Goal: Task Accomplishment & Management: Use online tool/utility

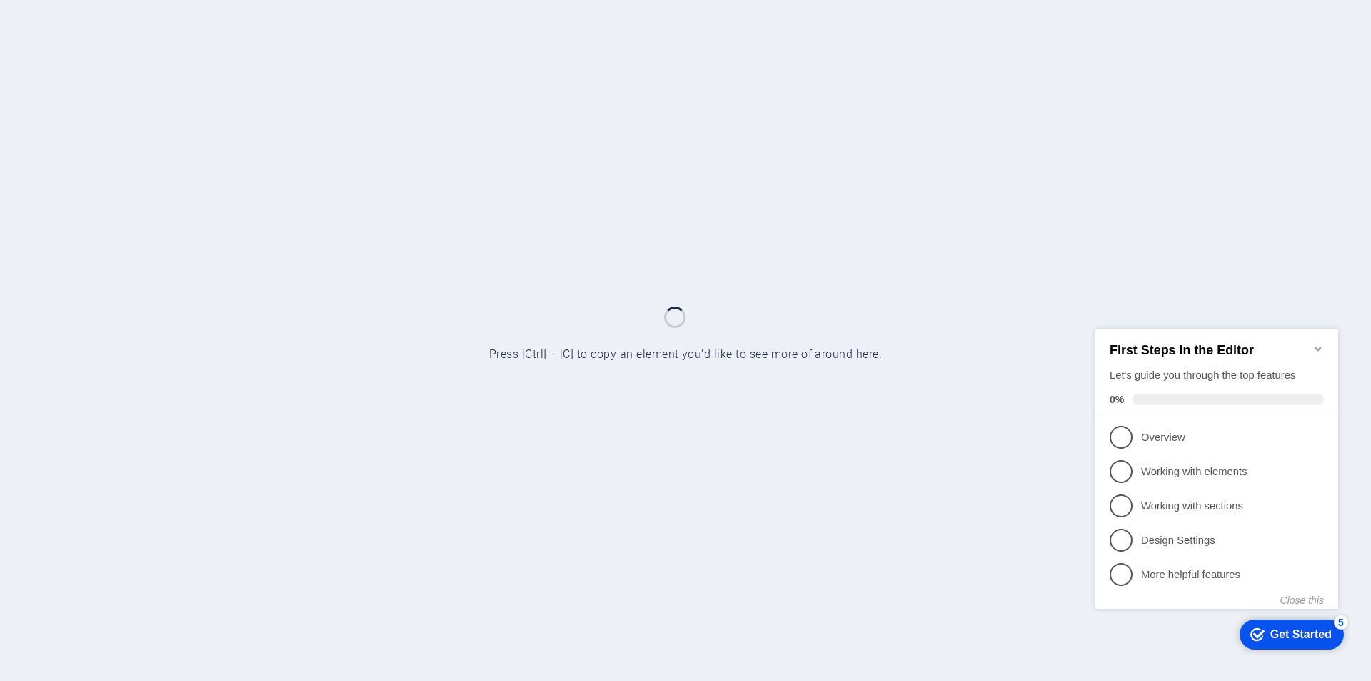
click at [1320, 342] on icon "Minimize checklist" at bounding box center [1318, 347] width 11 height 11
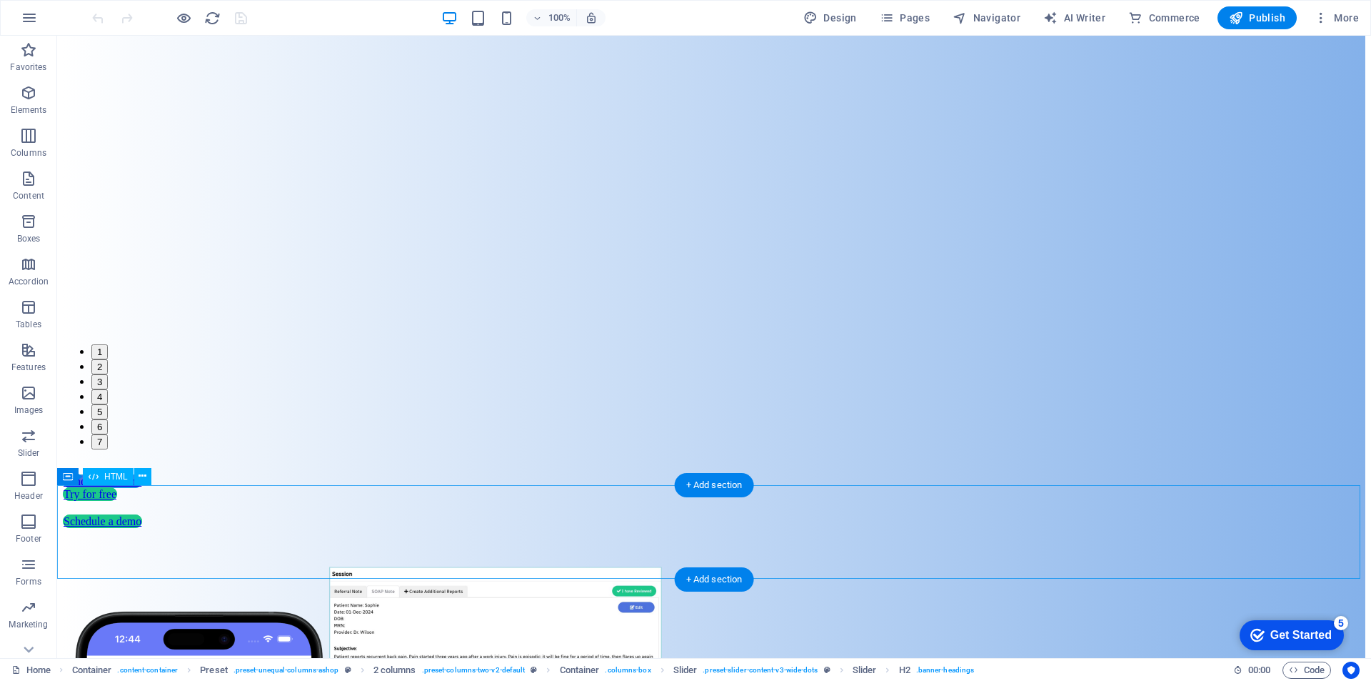
scroll to position [428, 0]
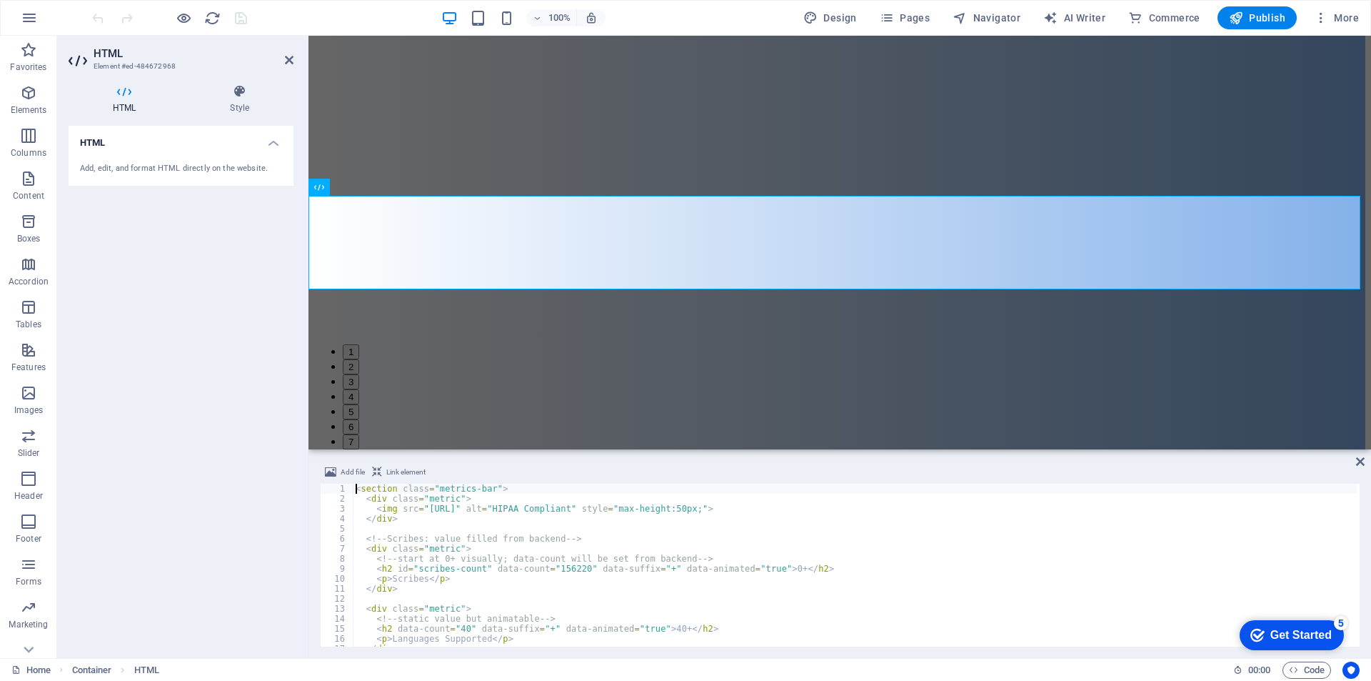
scroll to position [718, 0]
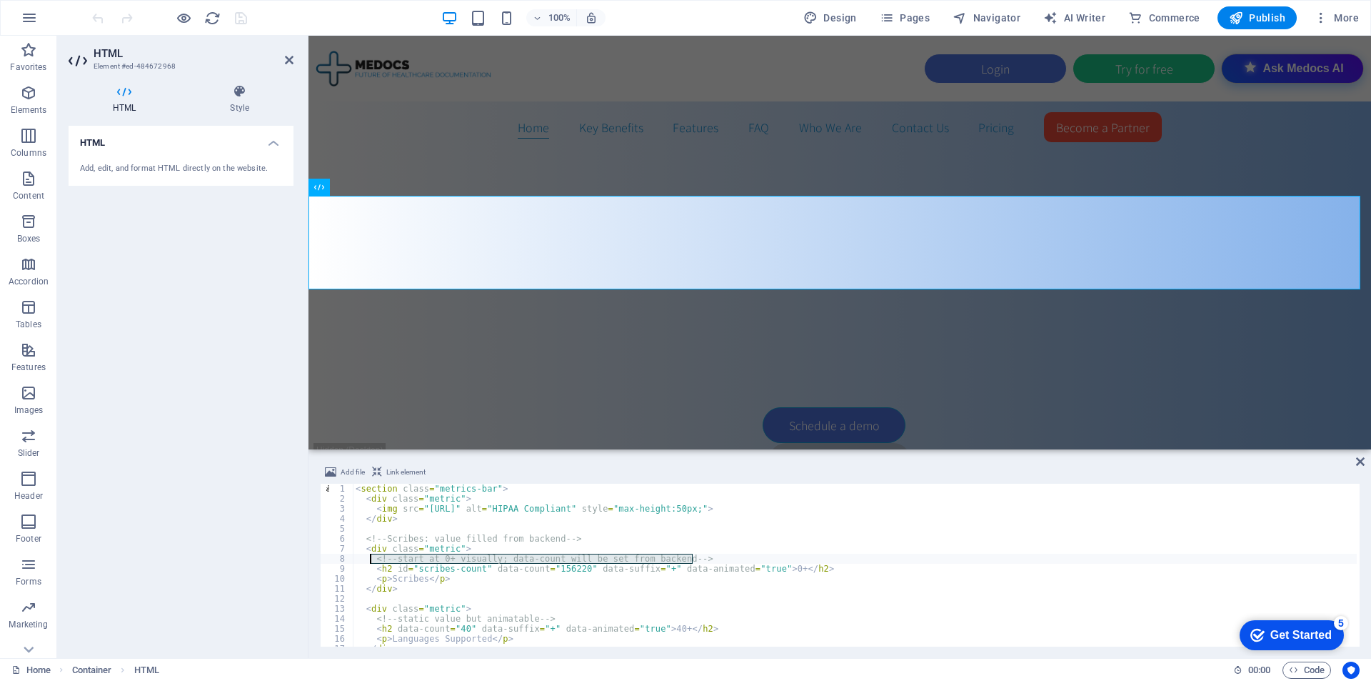
drag, startPoint x: 681, startPoint y: 558, endPoint x: 369, endPoint y: 562, distance: 312.8
click at [369, 562] on div "< section class = "metrics-bar" > < div class = "metric" > < img src = "[URL]" …" at bounding box center [855, 574] width 1004 height 183
type textarea "<!-- start at 0+ visually; data-count will be set from backend -->"
drag, startPoint x: 474, startPoint y: 568, endPoint x: 414, endPoint y: 569, distance: 60.0
click at [414, 569] on div "< section class = "metrics-bar" > < div class = "metric" > < img src = "[URL]" …" at bounding box center [855, 574] width 1004 height 183
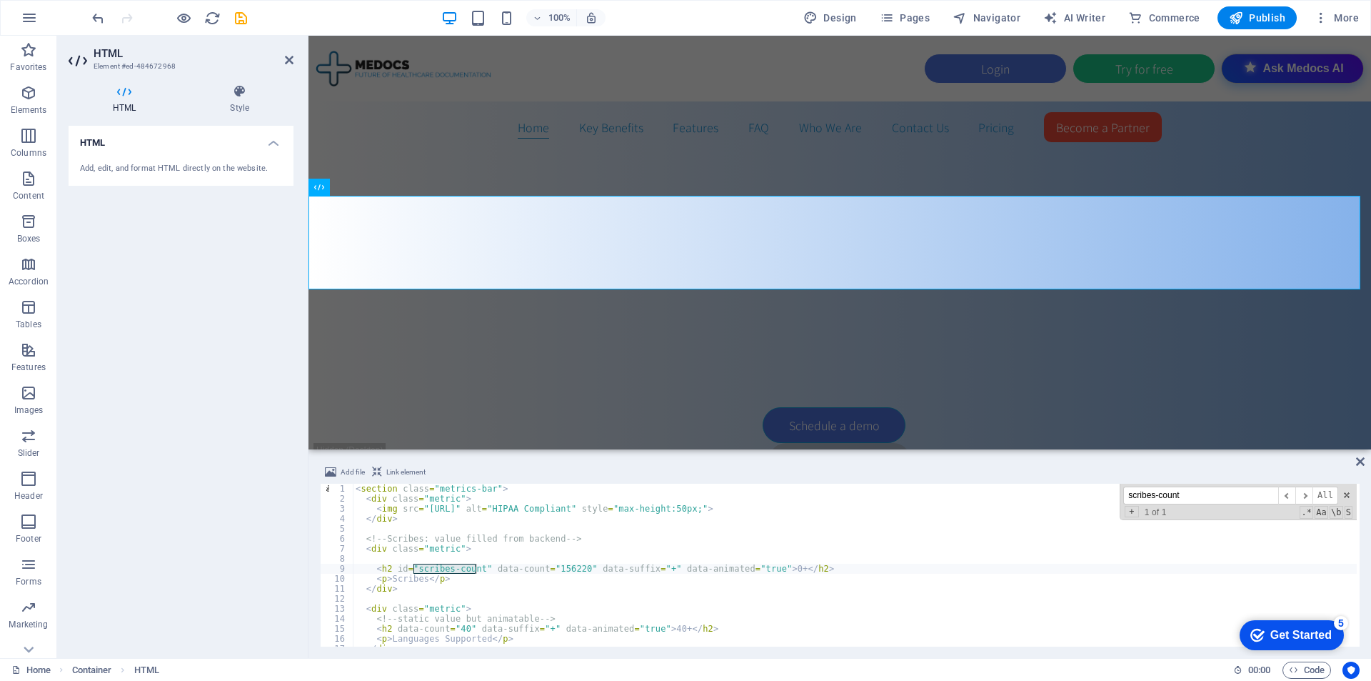
click at [530, 575] on div "< section class = "metrics-bar" > < div class = "metric" > < img src = "[URL]" …" at bounding box center [855, 574] width 1004 height 183
drag, startPoint x: 474, startPoint y: 568, endPoint x: 595, endPoint y: 592, distance: 123.1
click at [414, 568] on div "< section class = "metrics-bar" > < div class = "metric" > < img src = "[URL]" …" at bounding box center [855, 574] width 1004 height 183
type textarea "<h2 id="scribes-count" data-count="156220" data-suffix="+" data-animated="true"…"
click at [1296, 673] on icon "button" at bounding box center [1293, 669] width 9 height 9
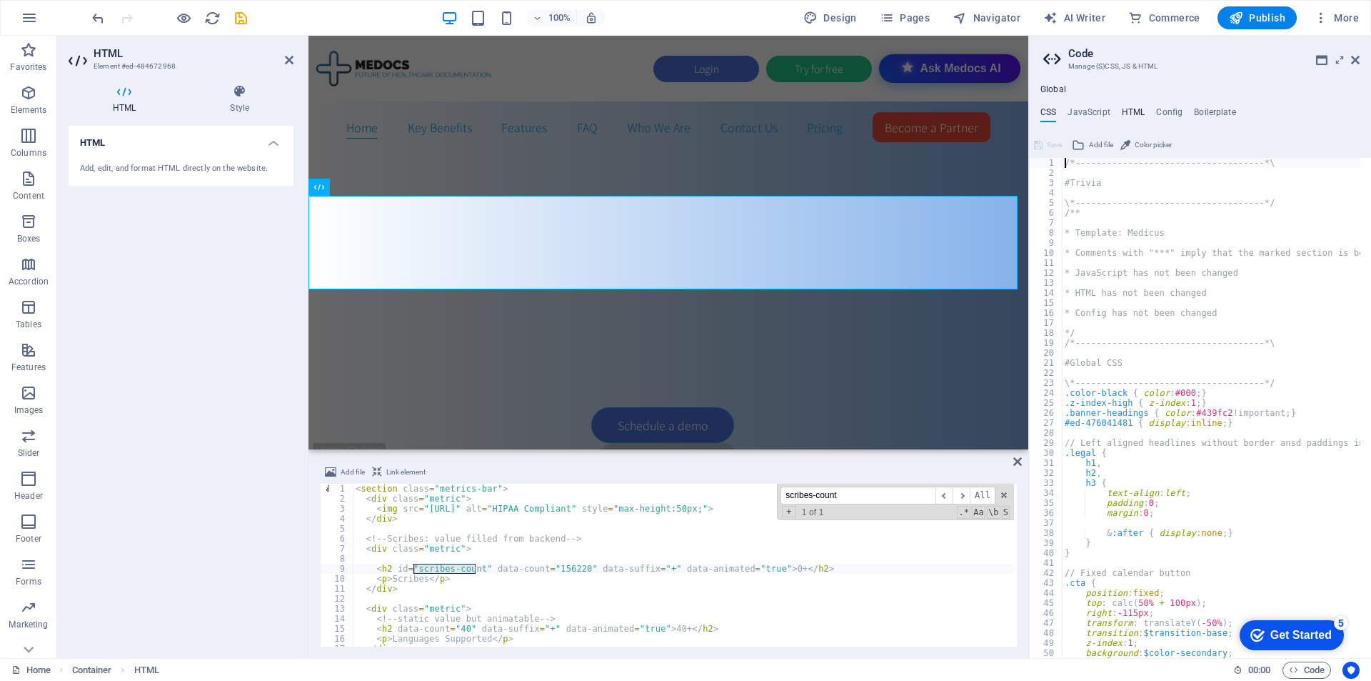
click at [1138, 111] on h4 "HTML" at bounding box center [1134, 115] width 24 height 16
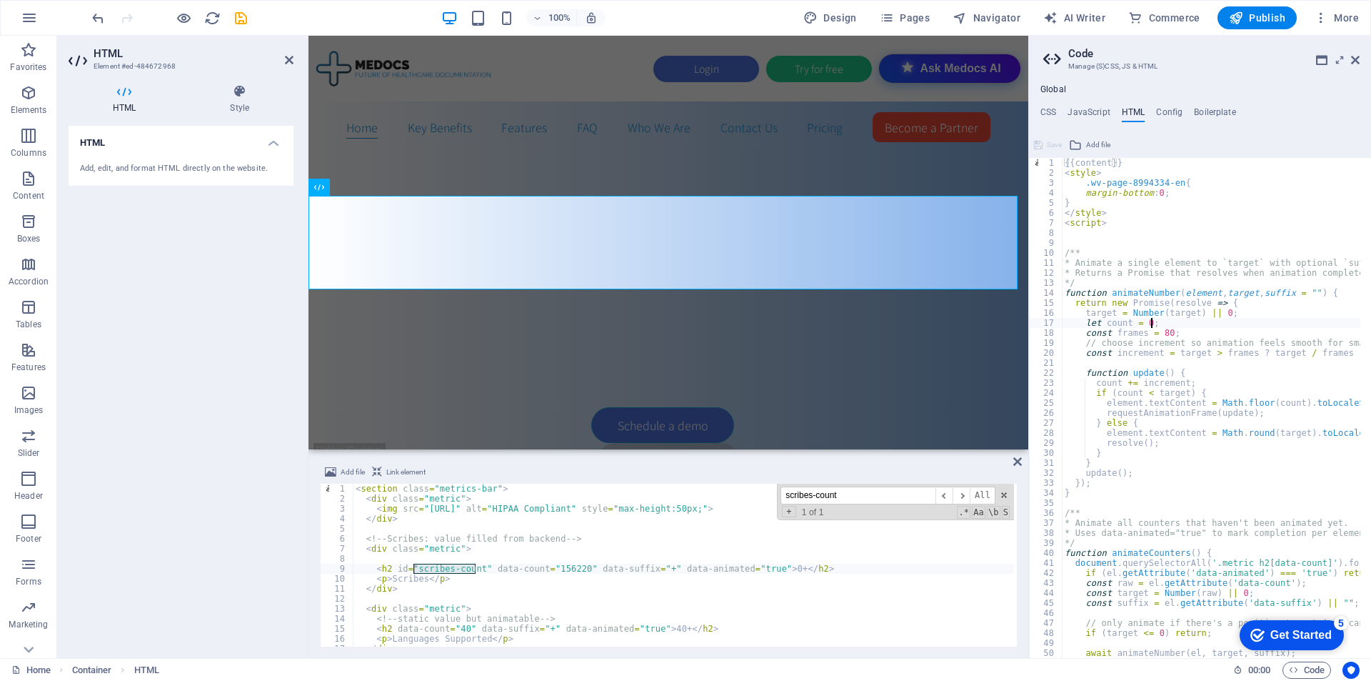
click at [1234, 324] on div "{{content}} < style > .wv-page-8994334-en { margin-bottom : 0 ; } </ style > < …" at bounding box center [1382, 412] width 641 height 509
type textarea "let count = 0;"
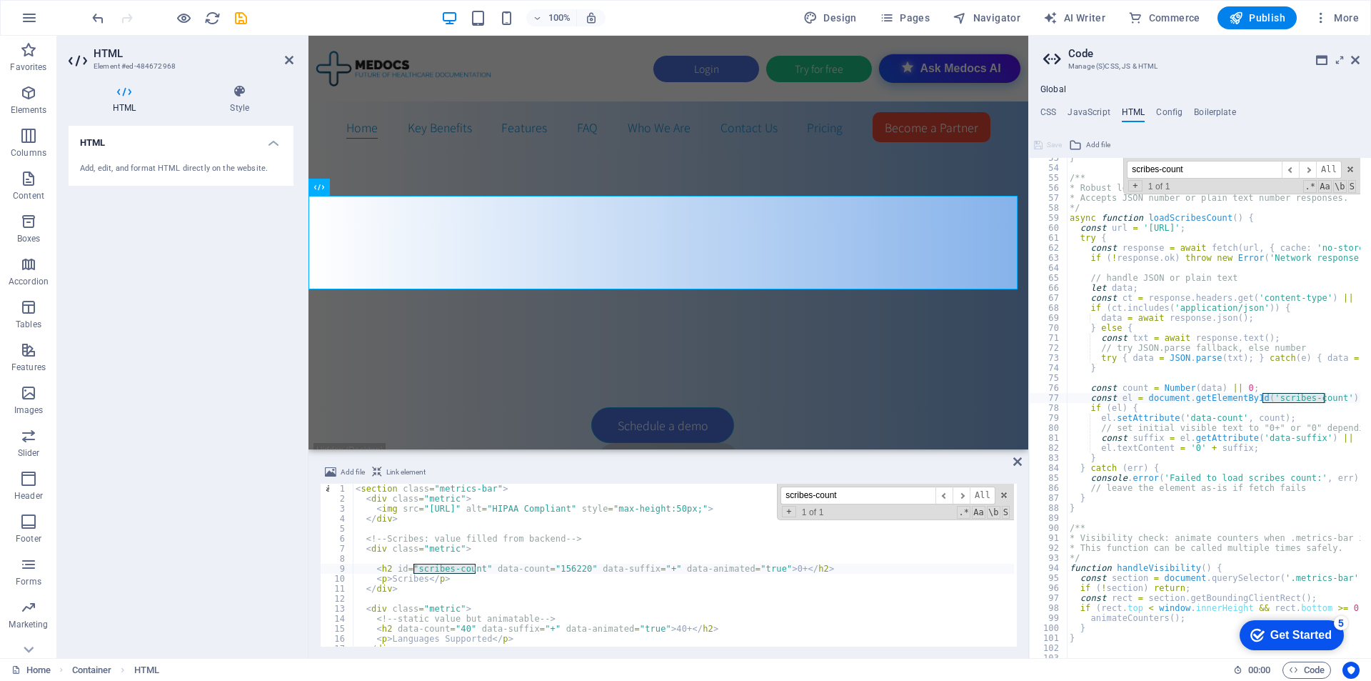
type input "scribes-count"
click at [1137, 408] on div "} /** * Robust loader for the scribes count. * Accepts JSON number or plain tex…" at bounding box center [1387, 407] width 641 height 509
drag, startPoint x: 366, startPoint y: 568, endPoint x: 806, endPoint y: 565, distance: 439.2
click at [806, 565] on div "< section class = "metrics-bar" > < div class = "metric" > < img src = "[URL]" …" at bounding box center [855, 574] width 1004 height 183
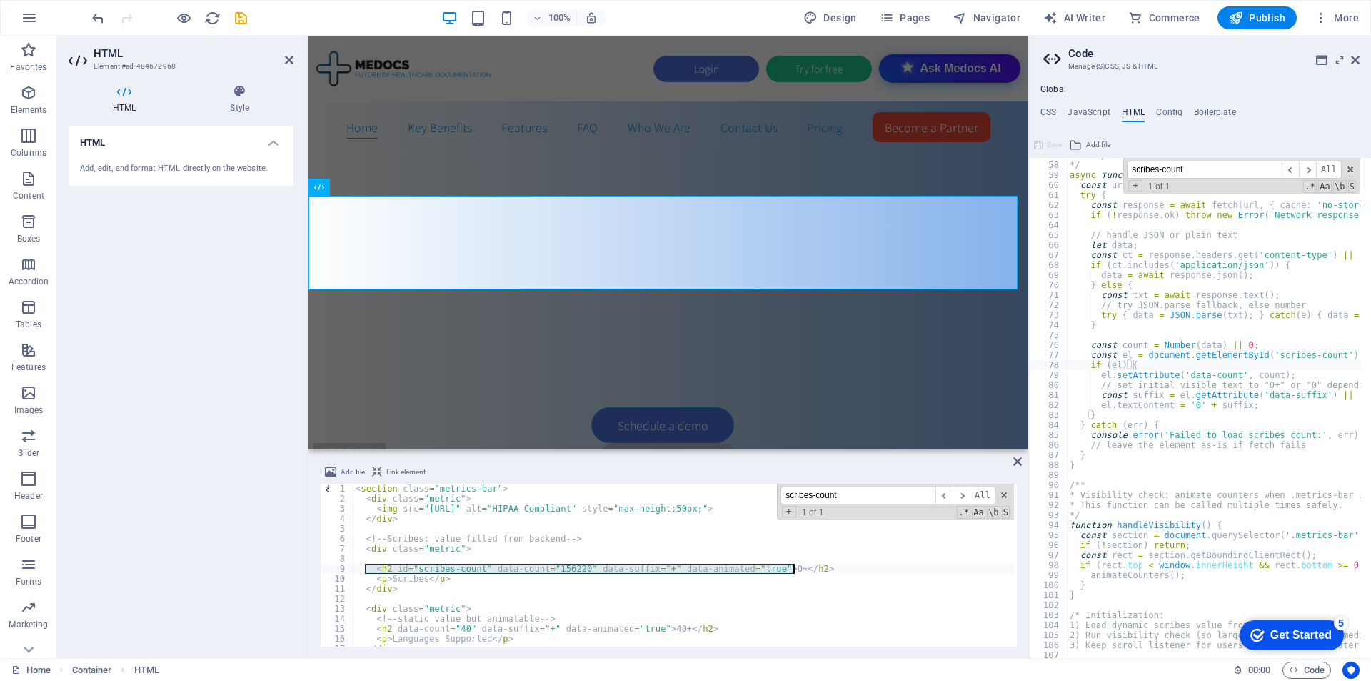
scroll to position [611, 0]
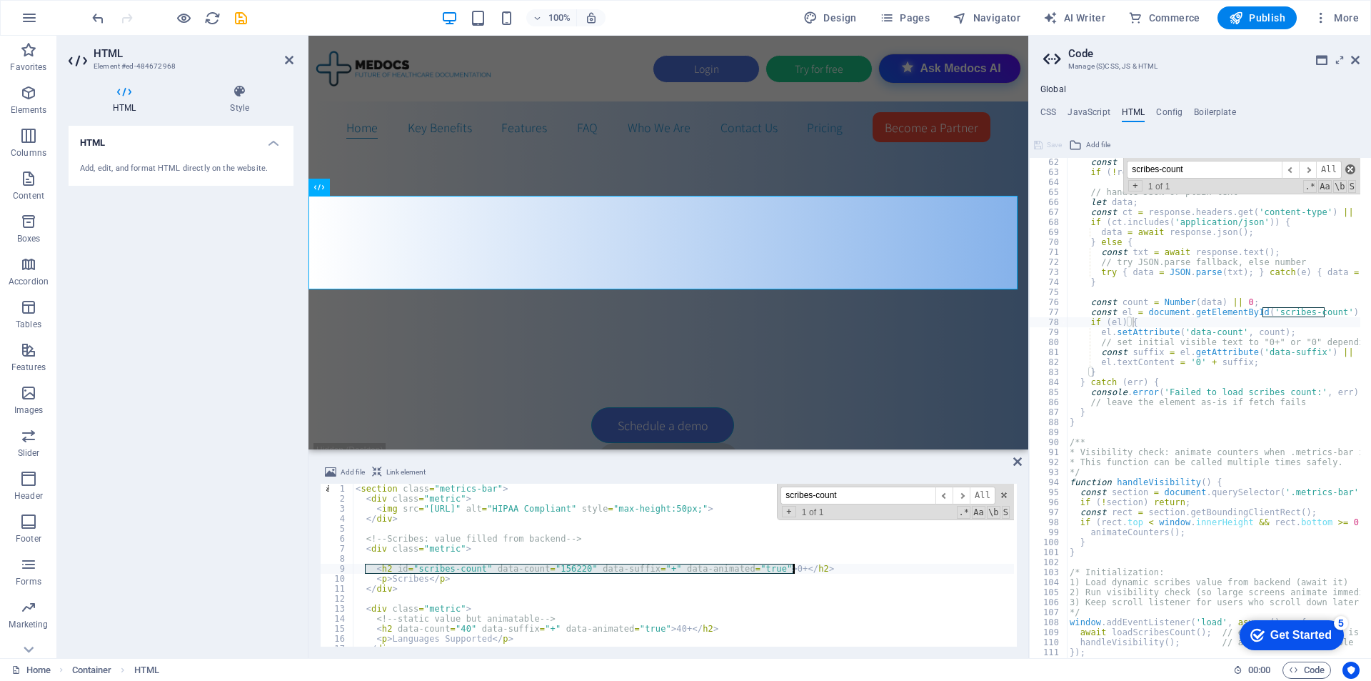
click at [1349, 168] on span at bounding box center [1350, 169] width 10 height 10
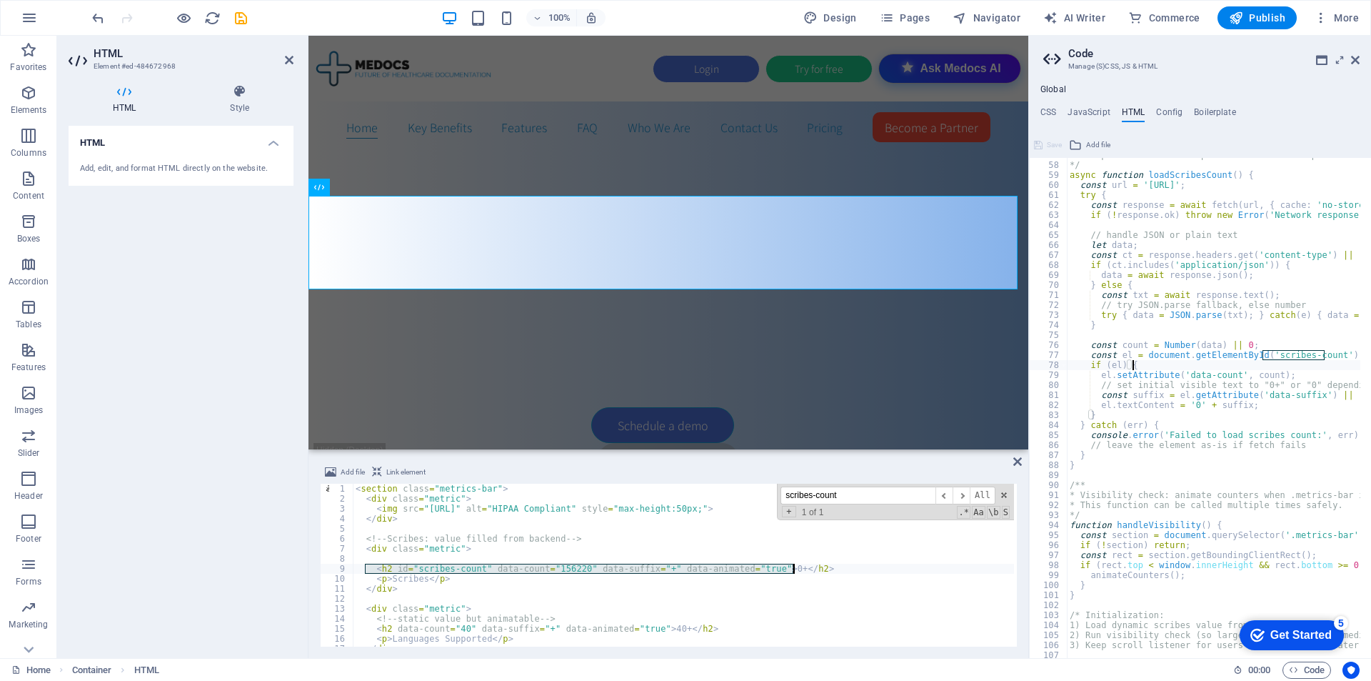
scroll to position [526, 0]
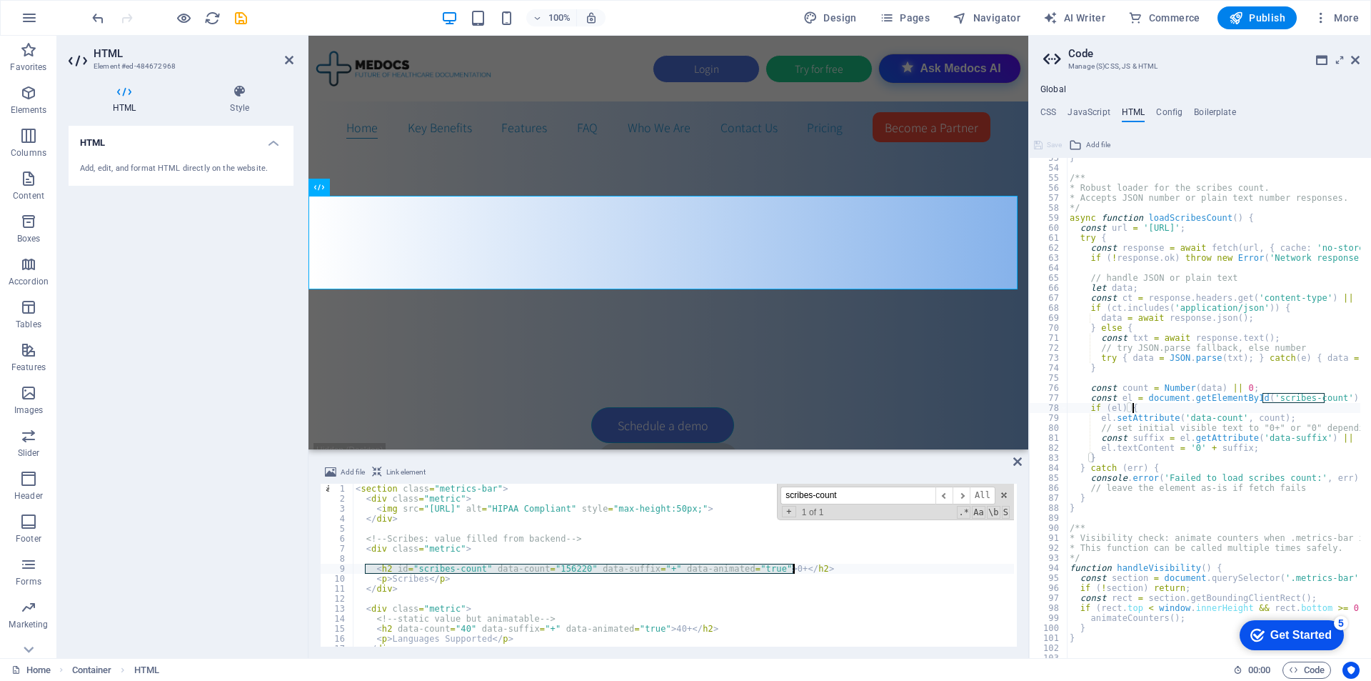
click at [1182, 219] on div "} /** * Robust loader for the scribes count. * Accepts JSON number or plain tex…" at bounding box center [1387, 407] width 641 height 509
type textarea "async function loadScribesCount() {"
click at [1182, 217] on div "} /** * Robust loader for the scribes count. * Accepts JSON number or plain tex…" at bounding box center [1387, 407] width 641 height 509
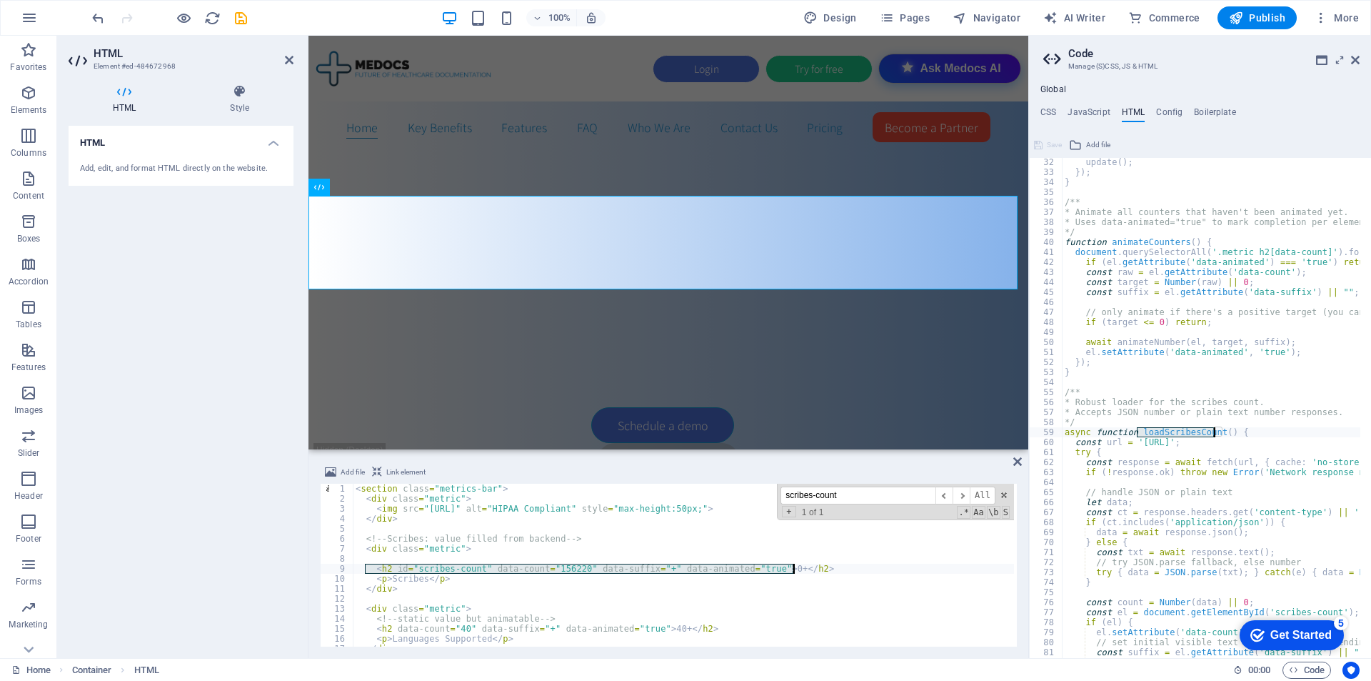
scroll to position [311, 0]
type input "loadScribesCount"
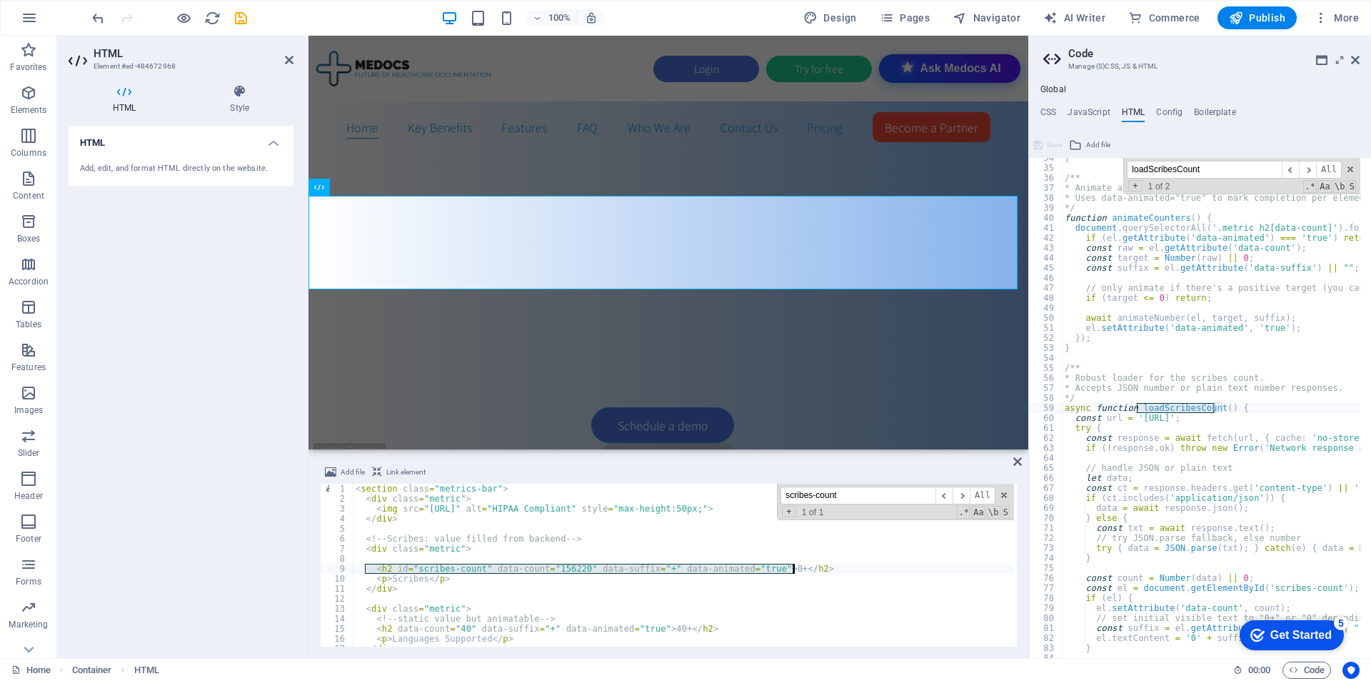
scroll to position [846, 0]
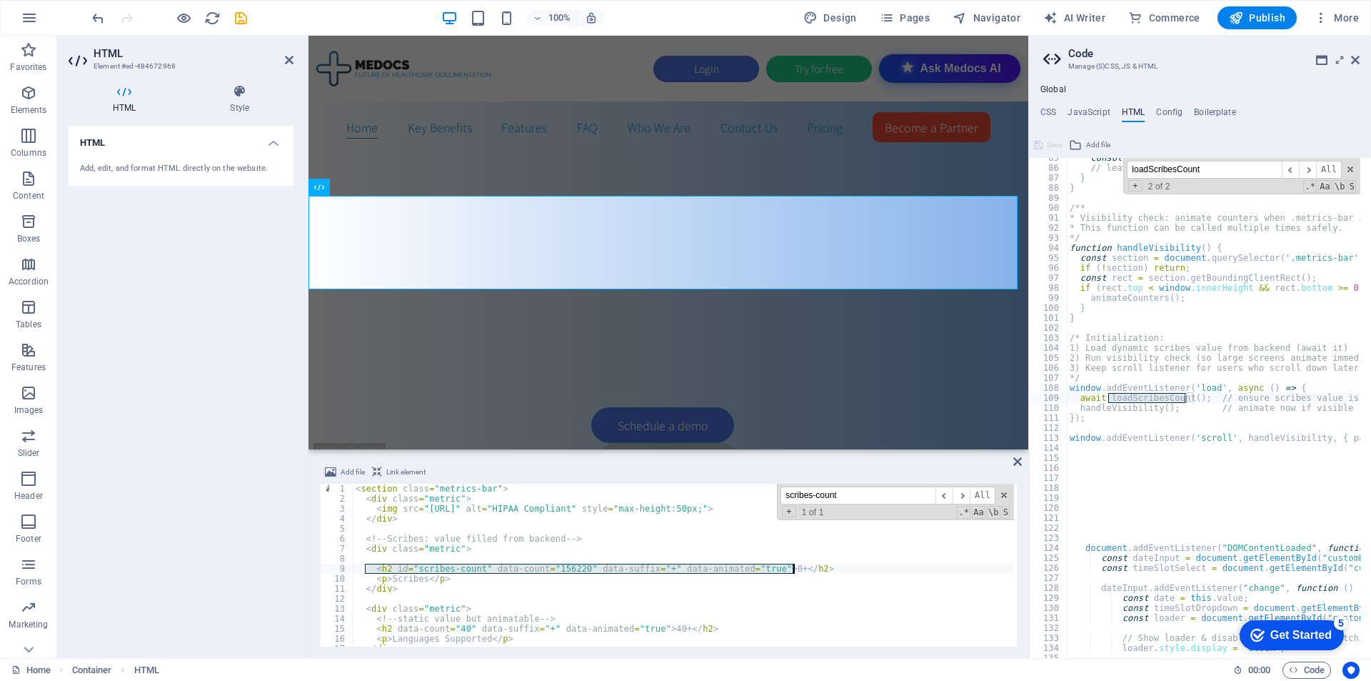
click at [1135, 412] on div "console . error ( 'Failed to load scribes count:' , err ) ; // leave the elemen…" at bounding box center [1387, 407] width 641 height 509
type textarea "handleVisibility(); // animate now if visible"
click at [1135, 412] on div "console . error ( 'Failed to load scribes count:' , err ) ; // leave the elemen…" at bounding box center [1387, 407] width 641 height 509
type input "handleVisibility"
click at [1119, 299] on div "console . error ( 'Failed to load scribes count:' , err ) ; // leave the elemen…" at bounding box center [1387, 407] width 641 height 509
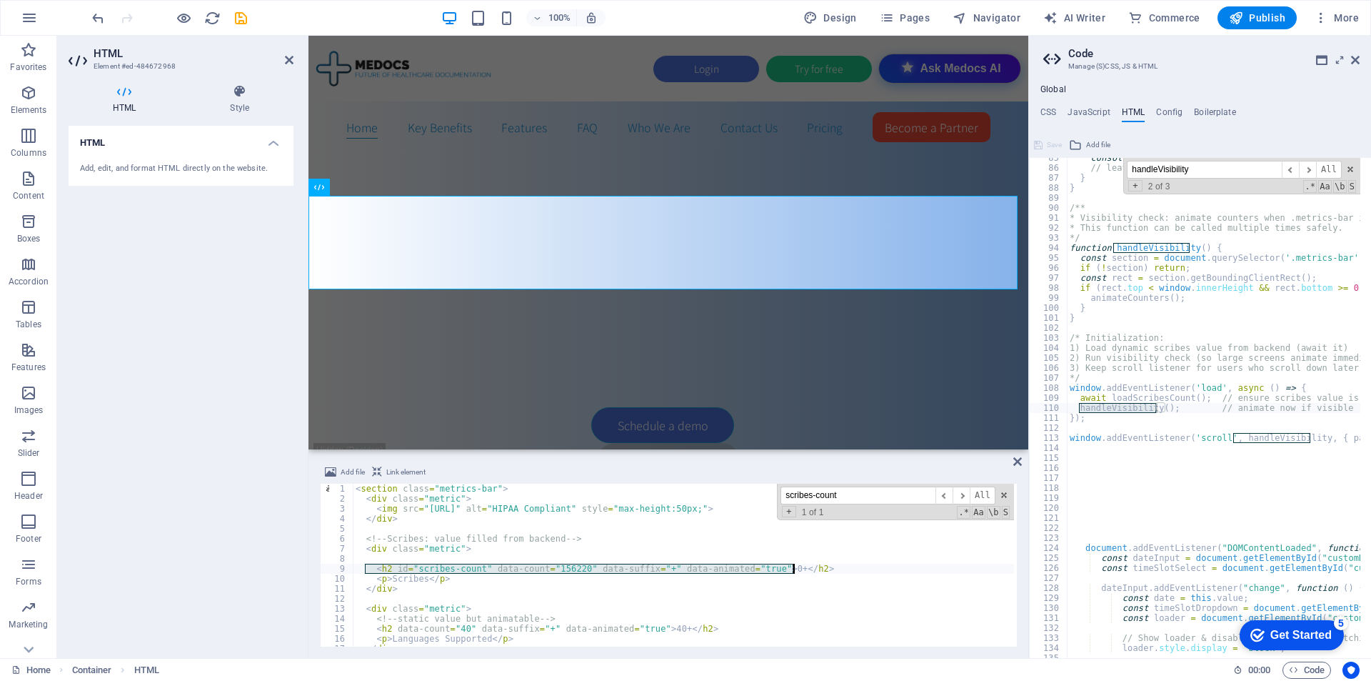
type textarea "animateCounters();"
click at [1119, 299] on div "console . error ( 'Failed to load scribes count:' , err ) ; // leave the elemen…" at bounding box center [1387, 407] width 641 height 509
type input "animateCounters"
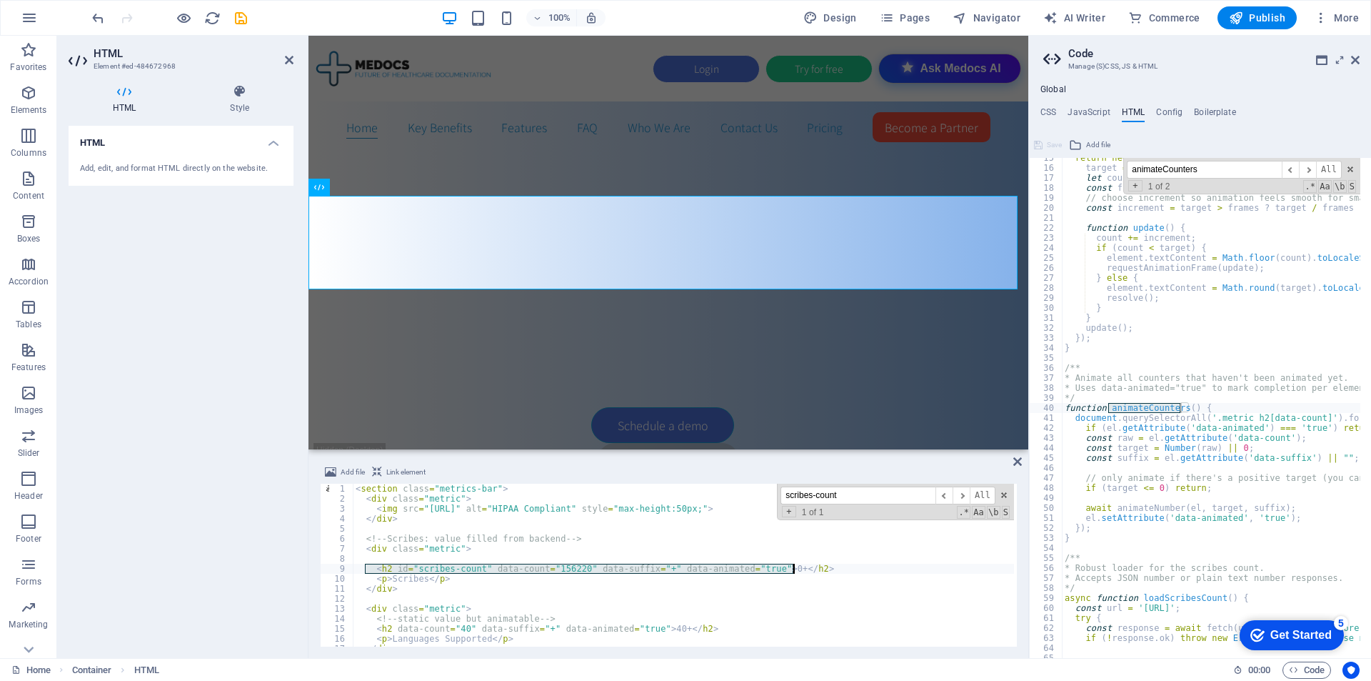
click at [578, 567] on div "< section class = "metrics-bar" > < div class = "metric" > < img src = "[URL]" …" at bounding box center [683, 564] width 661 height 163
click at [483, 571] on div "< section class = "metrics-bar" > < div class = "metric" > < img src = "[URL]" …" at bounding box center [855, 574] width 1004 height 183
click at [1143, 414] on div "return new Promise ( resolve => { target = Number ( target ) || 0 ; let count =…" at bounding box center [1382, 407] width 641 height 509
click at [1143, 413] on div "return new Promise ( resolve => { target = Number ( target ) || 0 ; let count =…" at bounding box center [1382, 407] width 641 height 509
click at [1147, 411] on div "return new Promise ( resolve => { target = Number ( target ) || 0 ; let count =…" at bounding box center [1382, 407] width 641 height 509
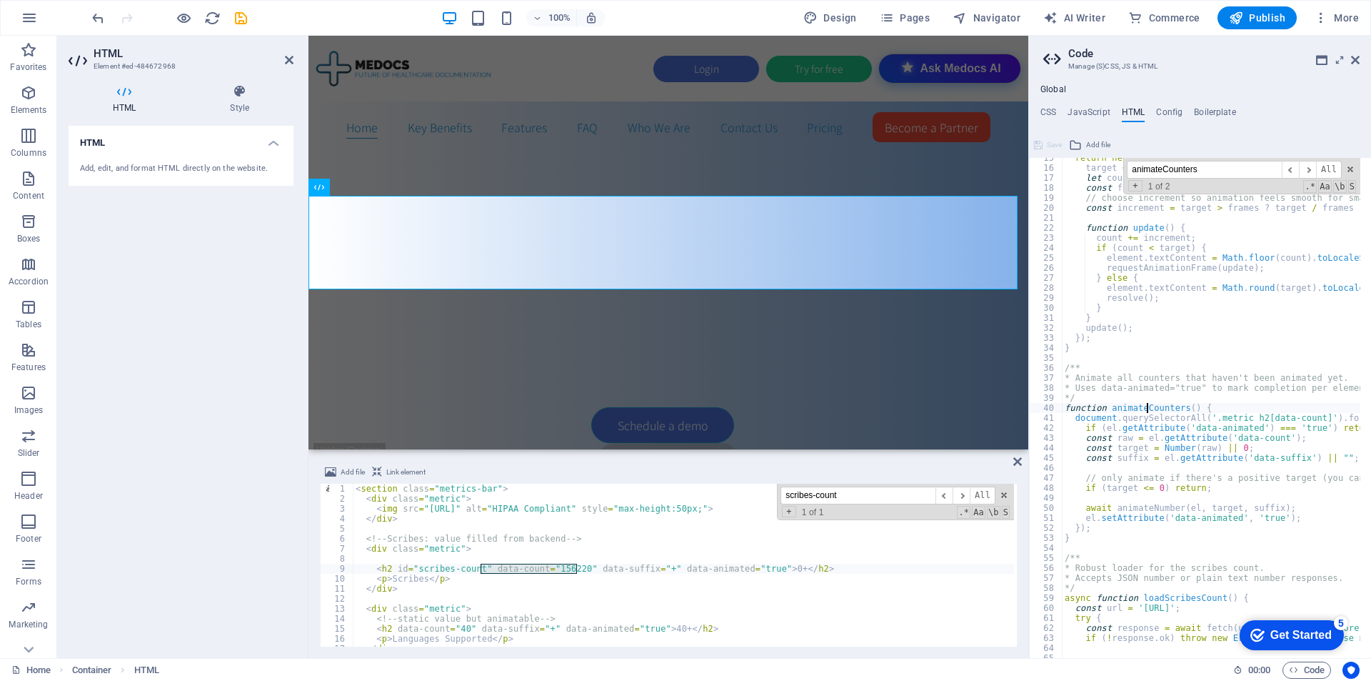
click at [1147, 411] on div "return new Promise ( resolve => { target = Number ( target ) || 0 ; let count =…" at bounding box center [1382, 407] width 641 height 509
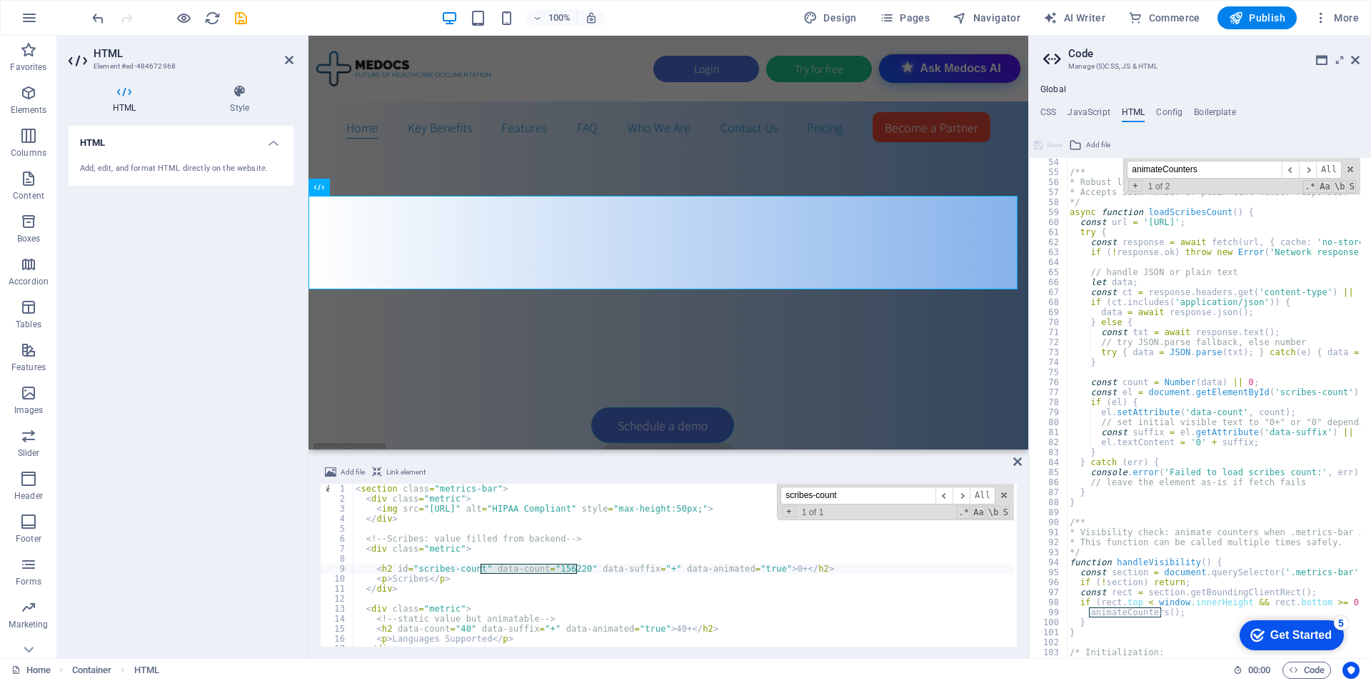
scroll to position [574, 0]
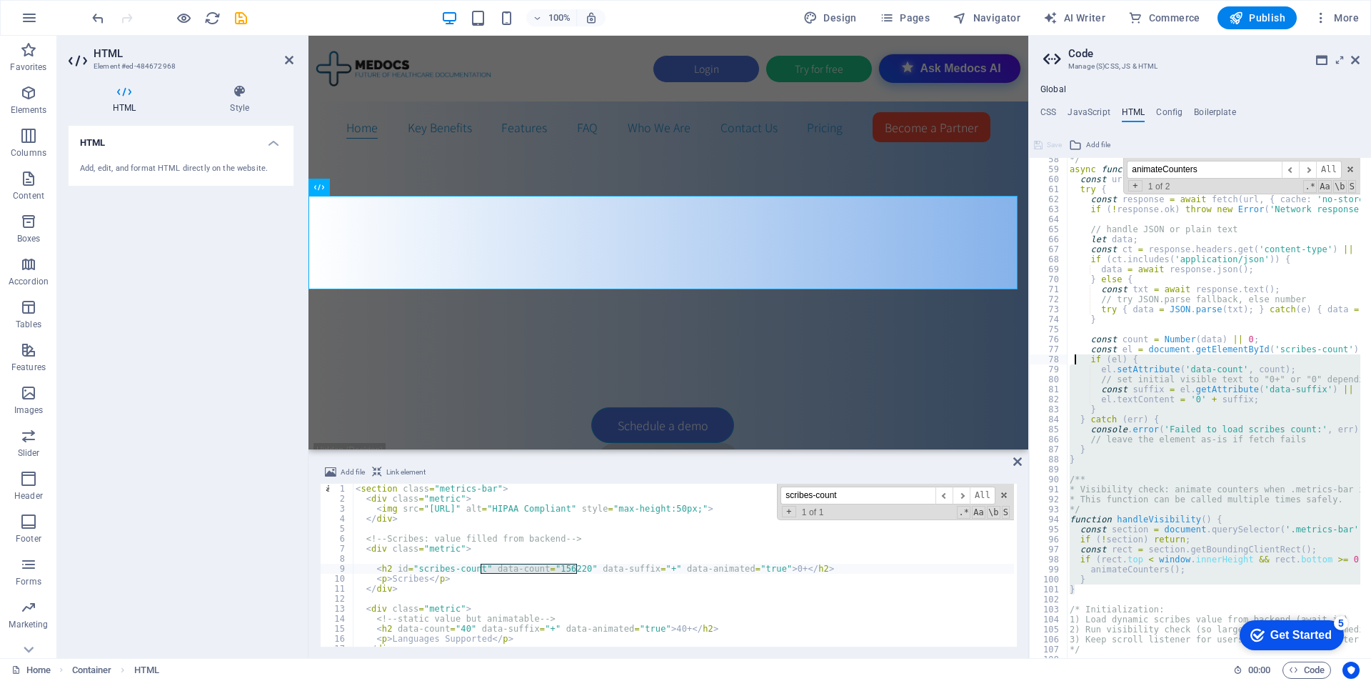
drag, startPoint x: 1076, startPoint y: 593, endPoint x: 1083, endPoint y: 319, distance: 274.3
click at [1080, 321] on div "*/ async function loadScribesCount ( ) { const url = '[URL]' ; try { const resp…" at bounding box center [1387, 408] width 641 height 509
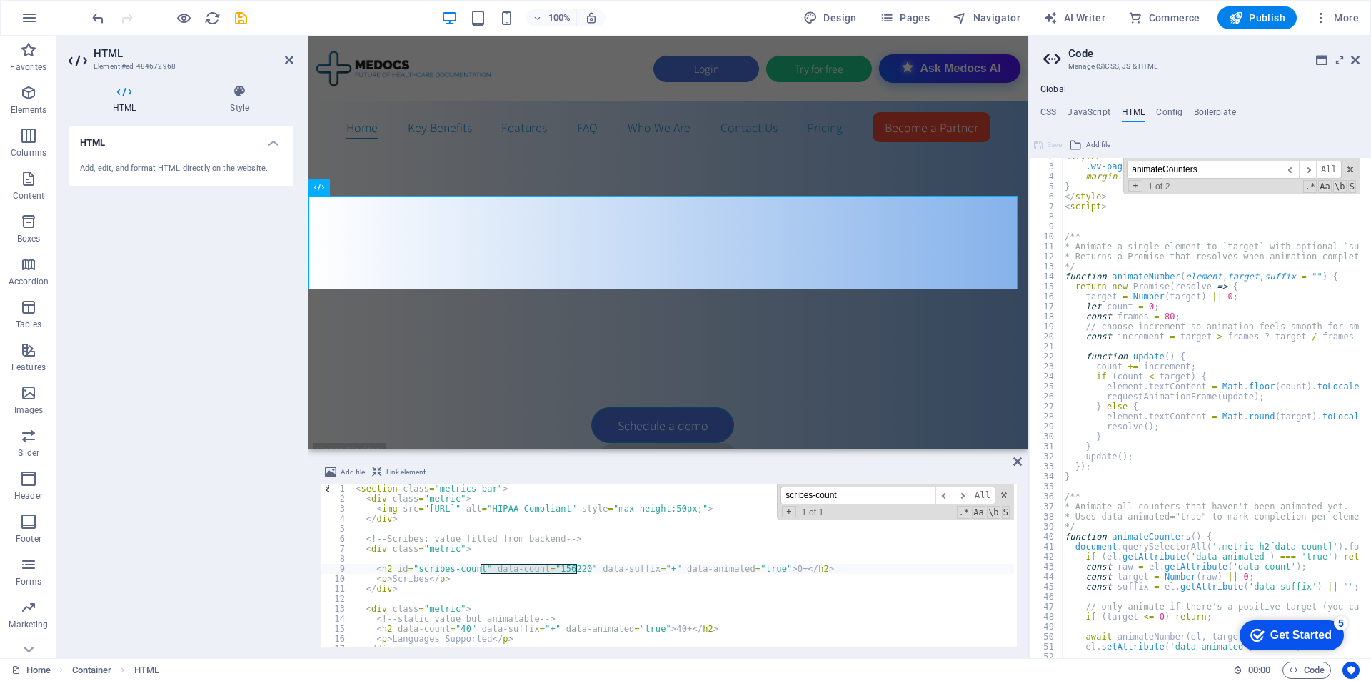
scroll to position [0, 0]
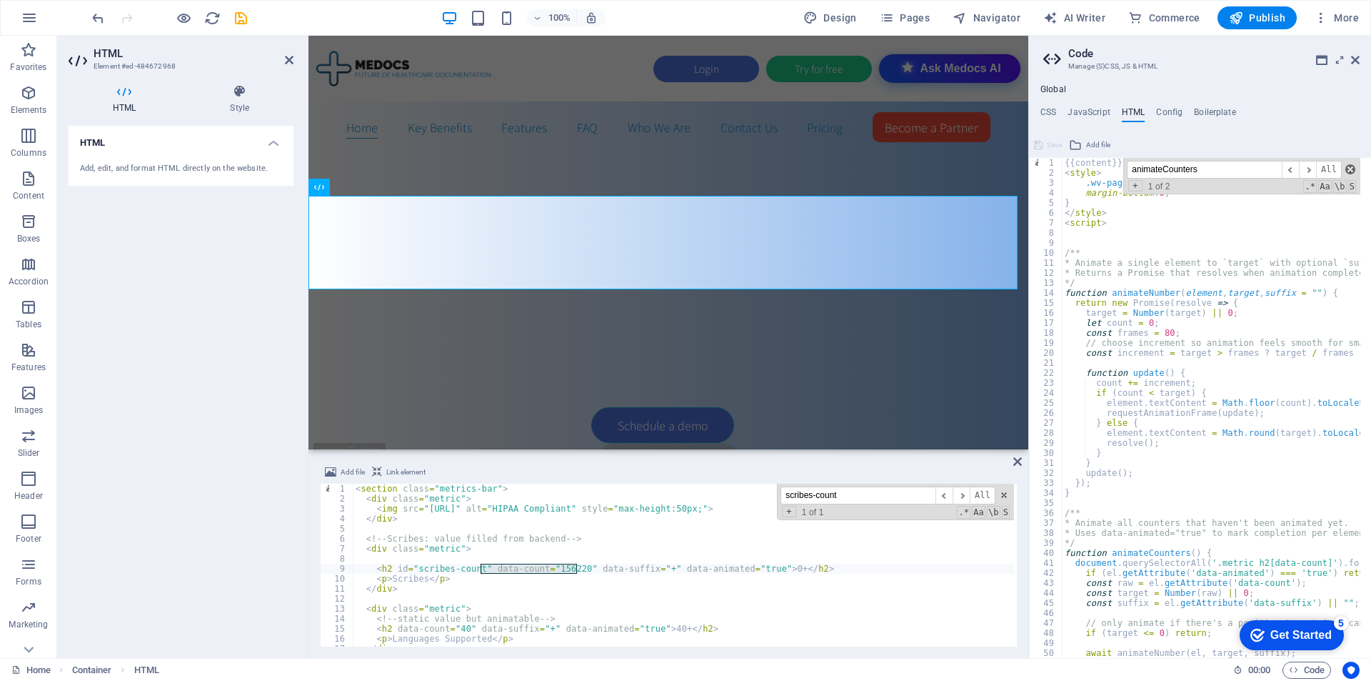
click at [1348, 169] on span at bounding box center [1350, 169] width 10 height 10
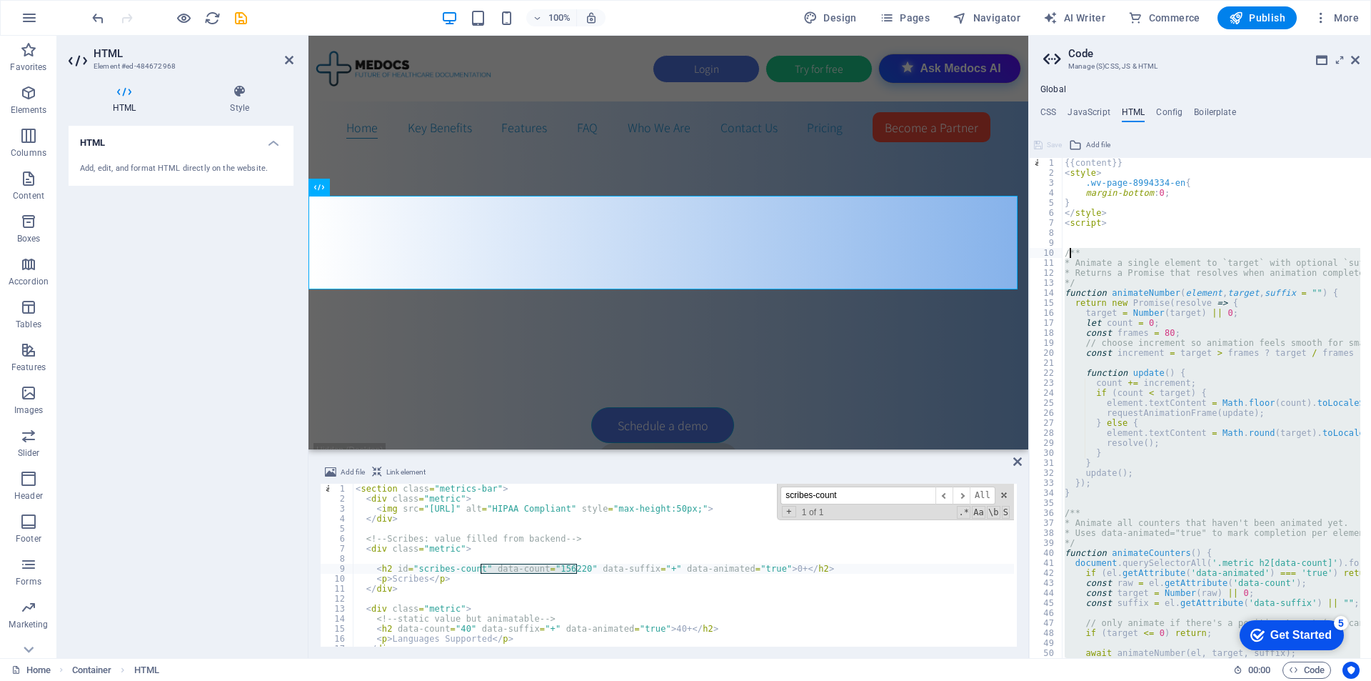
click at [1070, 252] on div "{{content}} < style > .wv-page-8994334-en { margin-bottom : 0 ; } </ style > < …" at bounding box center [1382, 412] width 641 height 509
type textarea "/** * Animate a single element to `target` with optional `suffix`."
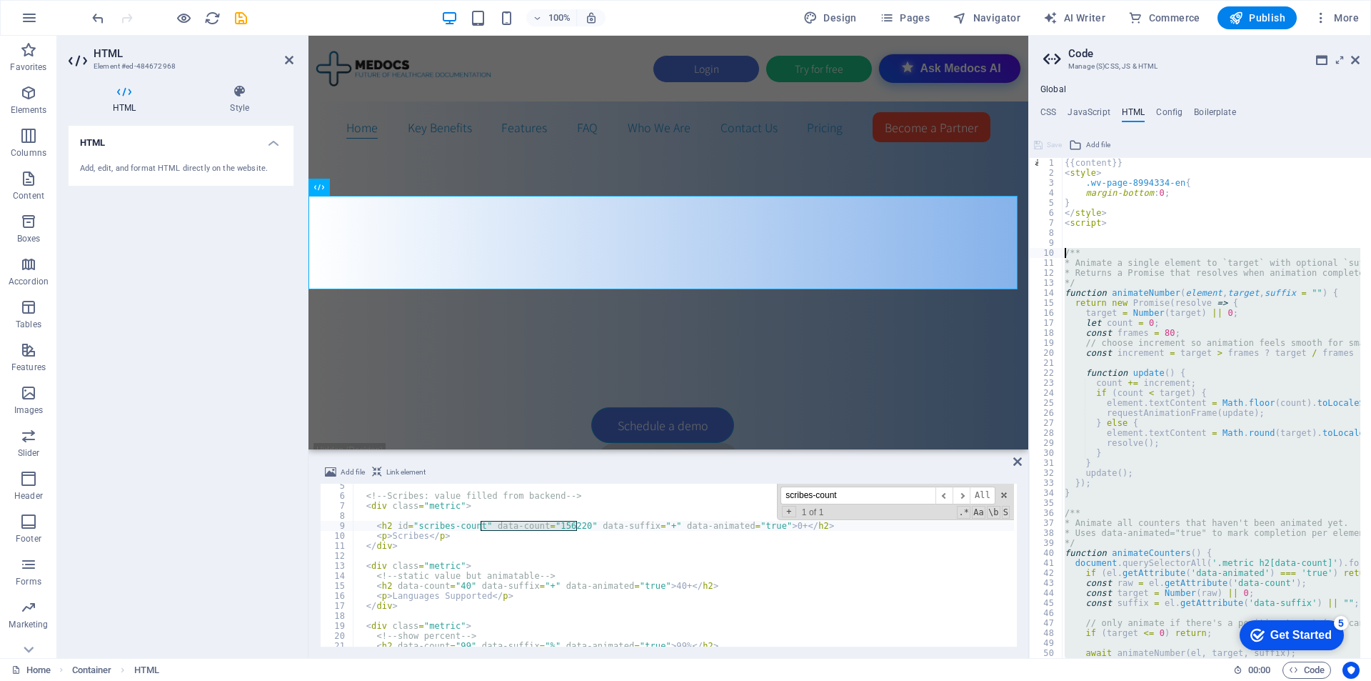
click at [492, 568] on div "<!-- Scribes: value filled from backend --> < div class = "metric" > < h2 id = …" at bounding box center [855, 572] width 1004 height 183
type textarea "<div class="metric">"
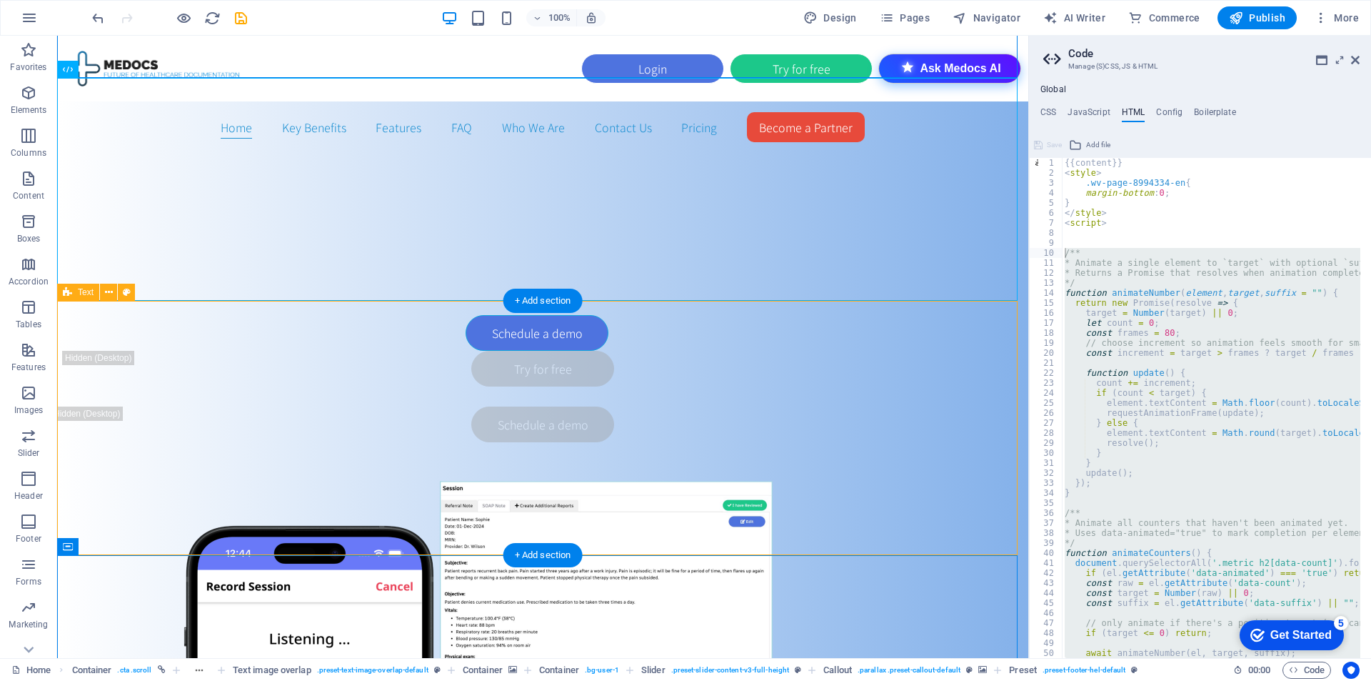
scroll to position [718, 0]
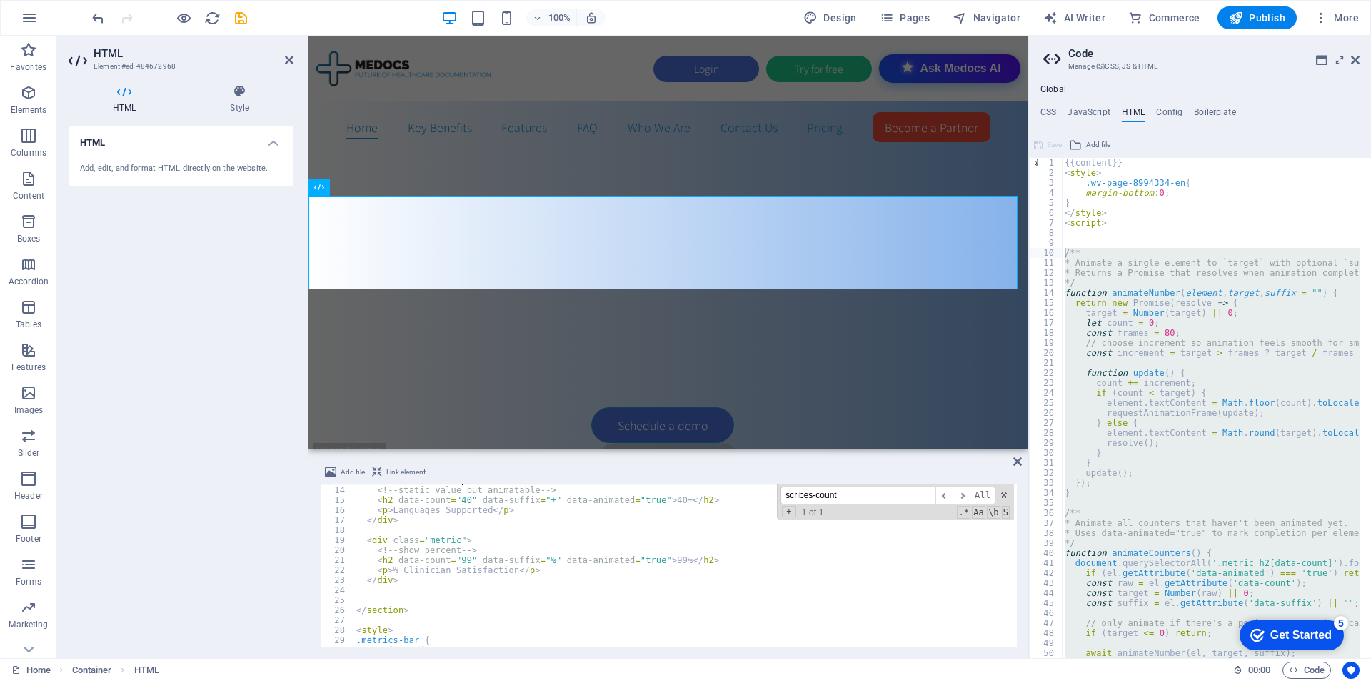
scroll to position [171, 0]
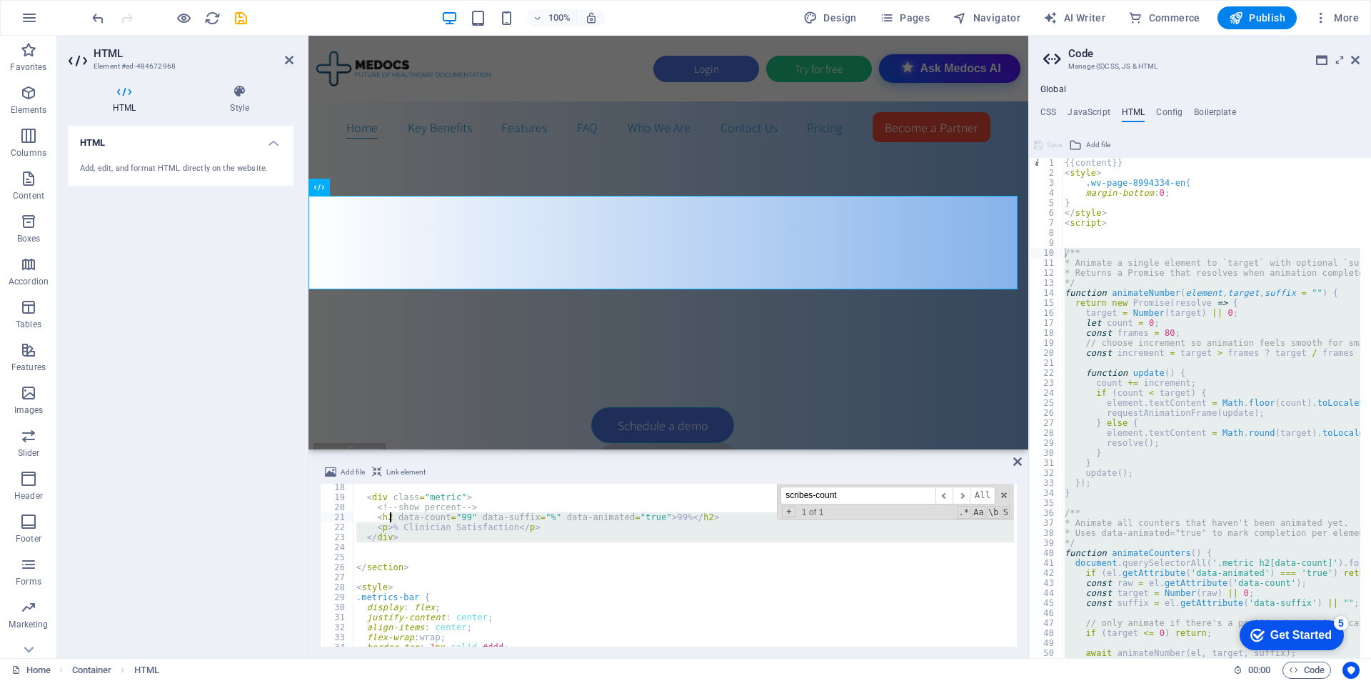
drag, startPoint x: 391, startPoint y: 512, endPoint x: 379, endPoint y: 486, distance: 28.4
click at [379, 486] on div "< div class = "metric" > <!-- show percent --> < h2 data-count = "99" data-suff…" at bounding box center [684, 573] width 661 height 183
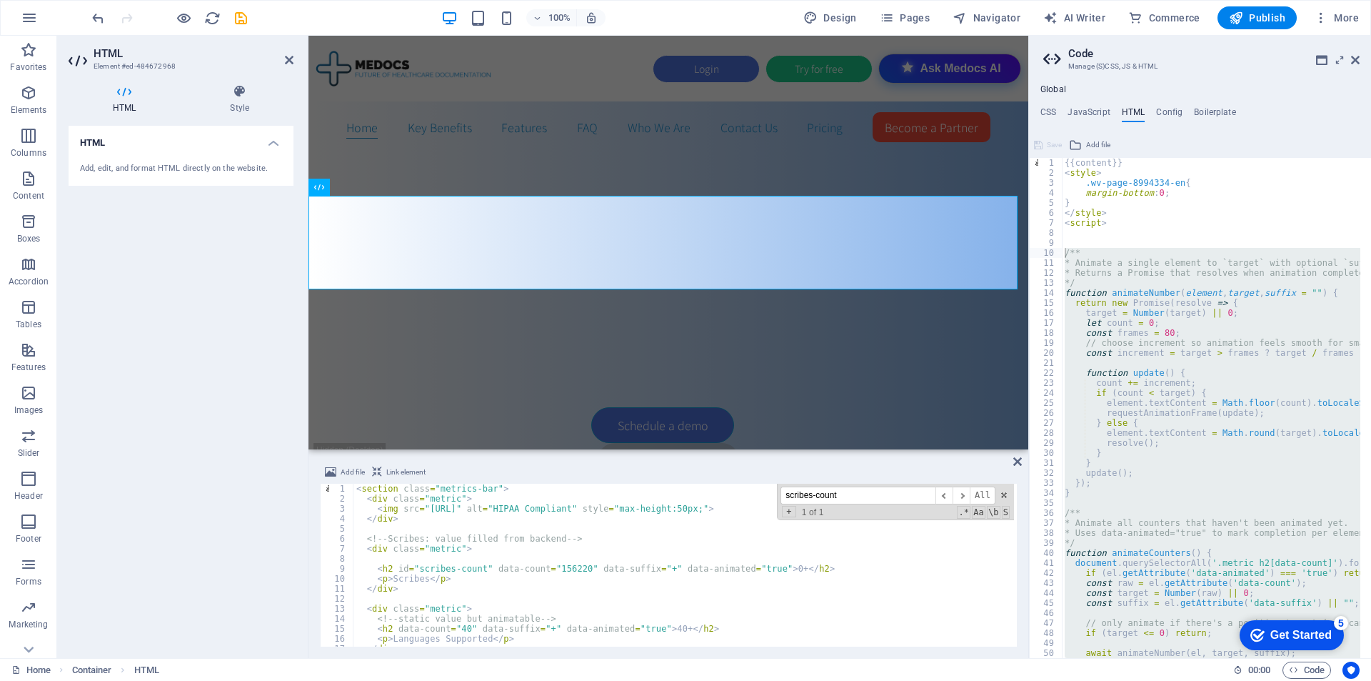
scroll to position [0, 0]
click at [364, 493] on div "< section class = "metrics-bar" > < div class = "metric" > < img src = "[URL]" …" at bounding box center [684, 574] width 661 height 183
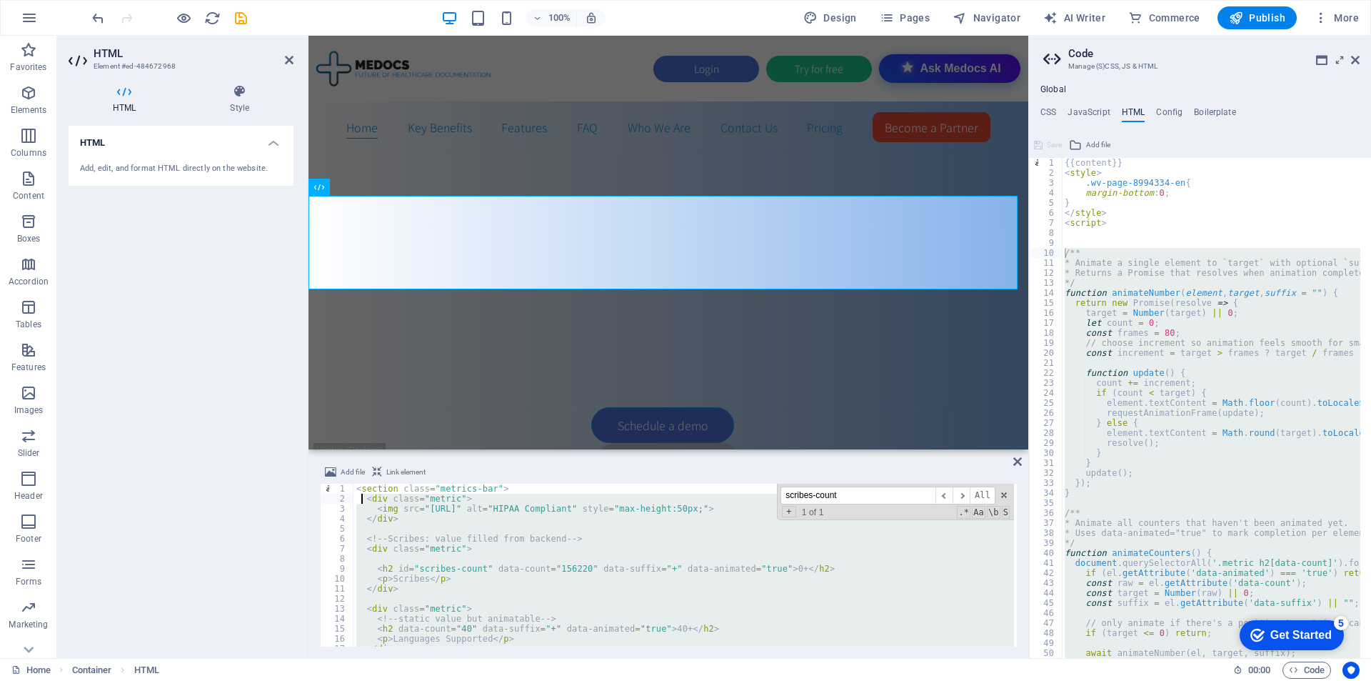
click at [356, 493] on div "< section class = "metrics-bar" > < div class = "metric" > < img src = "[URL]" …" at bounding box center [684, 574] width 661 height 183
type textarea "<section class="metrics-bar">"
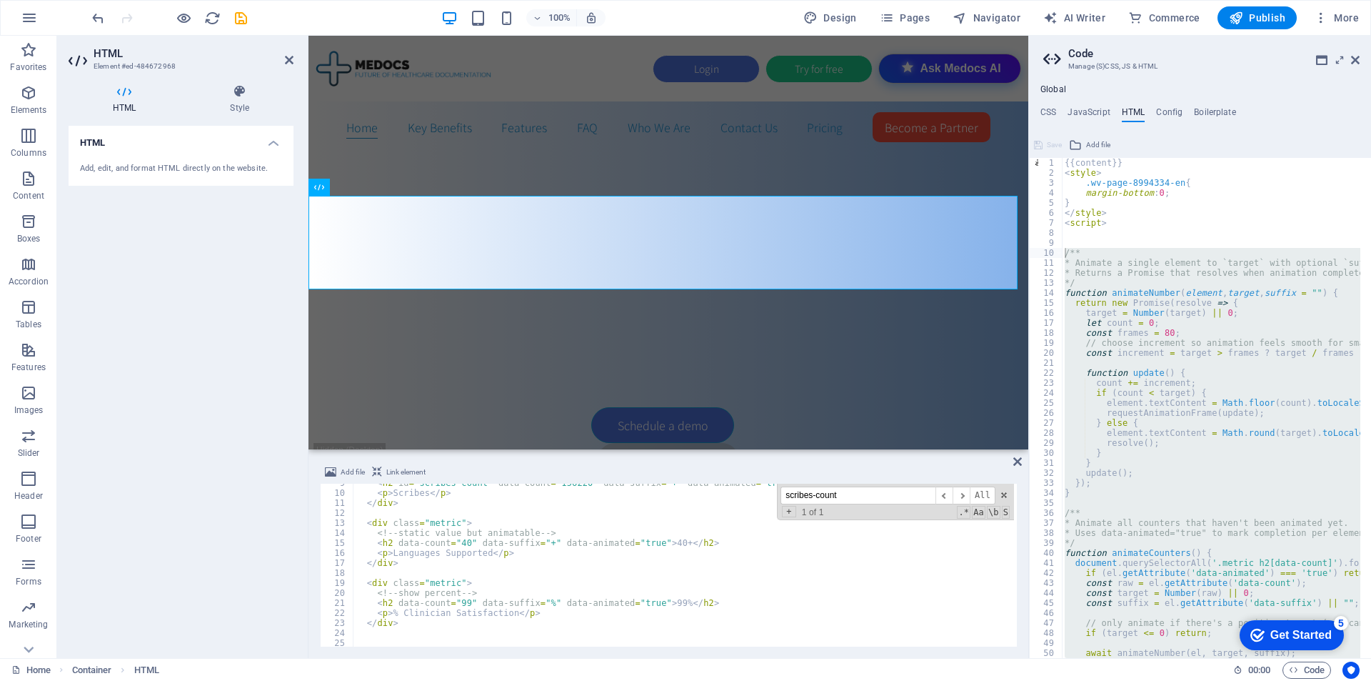
scroll to position [129, 0]
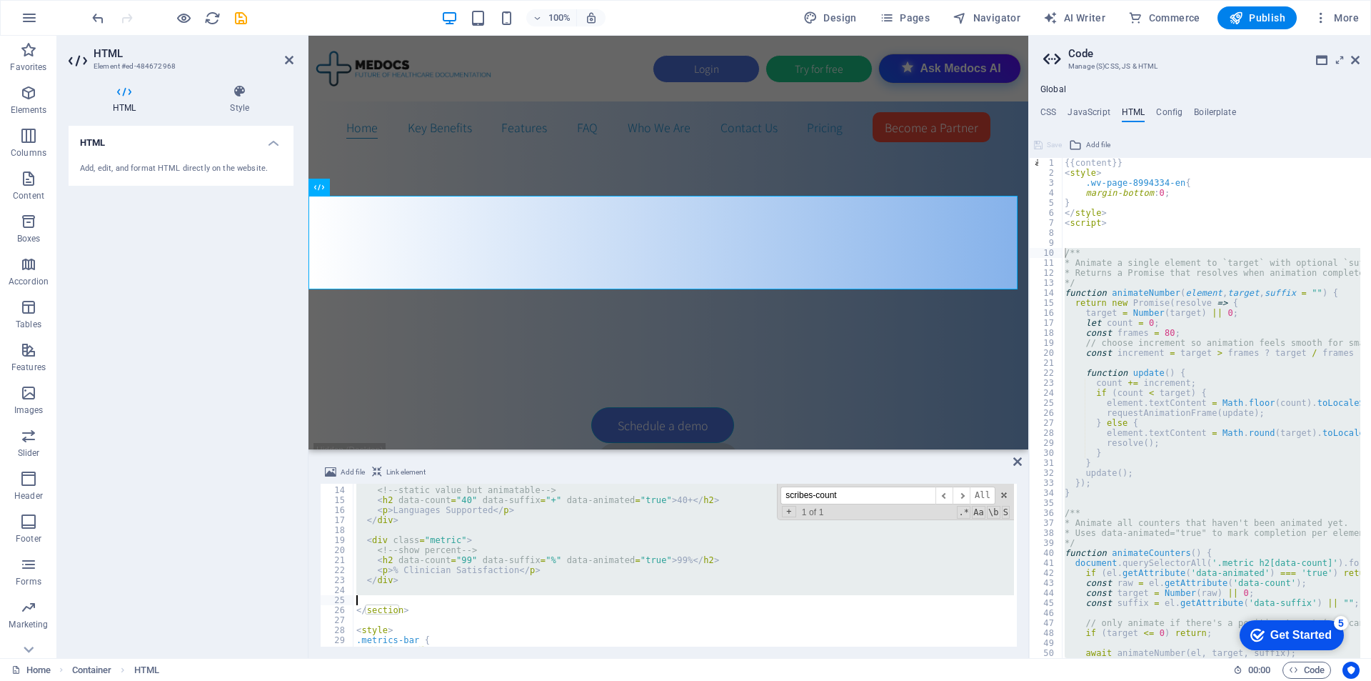
click at [428, 604] on div "< div class = "metric" > <!-- static value but animatable --> < h2 data-count =…" at bounding box center [684, 566] width 661 height 183
click at [433, 613] on div "< div class = "metric" > <!-- static value but animatable --> < h2 data-count =…" at bounding box center [684, 566] width 661 height 183
click at [440, 607] on div "< div class = "metric" > <!-- static value but animatable --> < h2 data-count =…" at bounding box center [684, 564] width 661 height 163
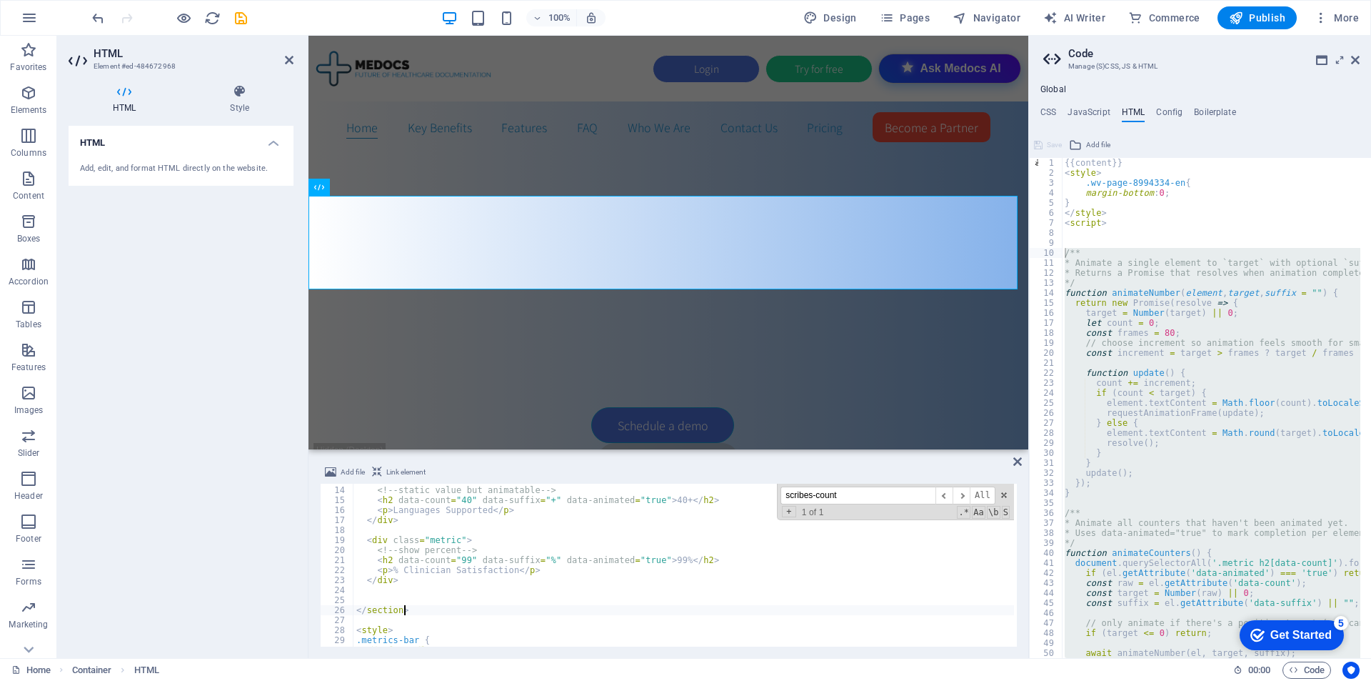
type textarea "</section>"
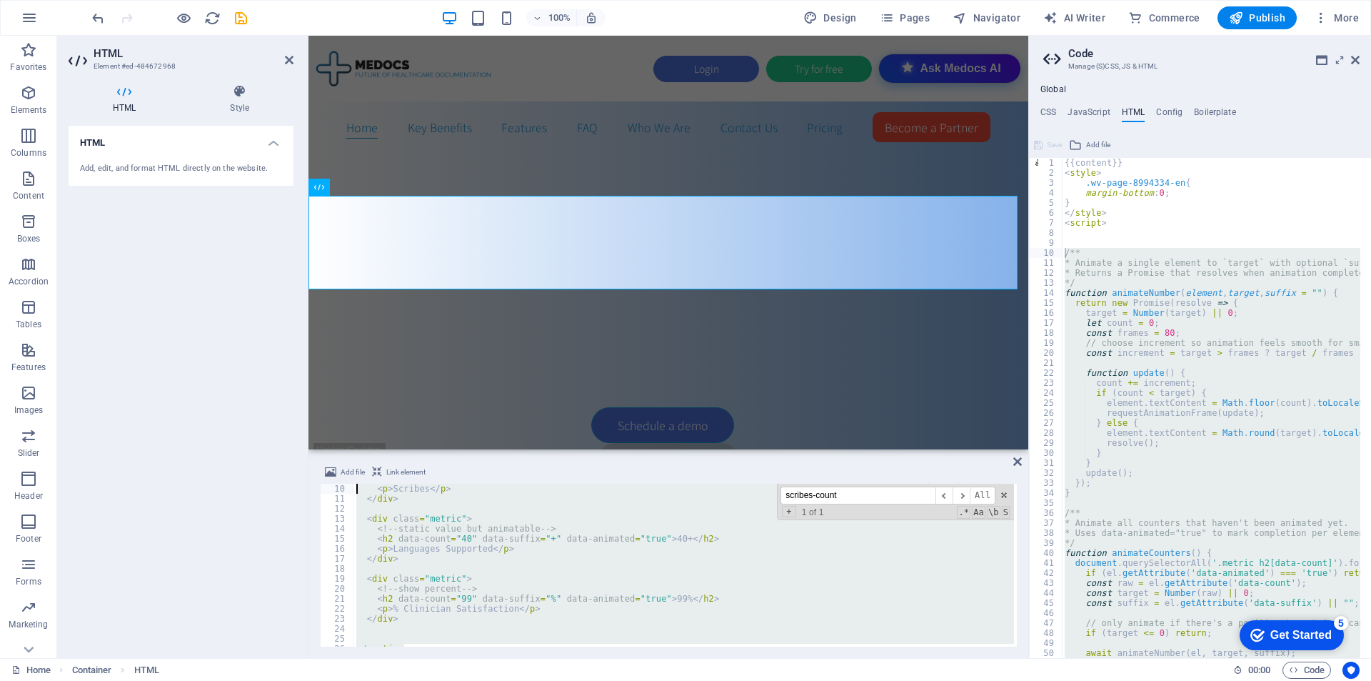
scroll to position [0, 0]
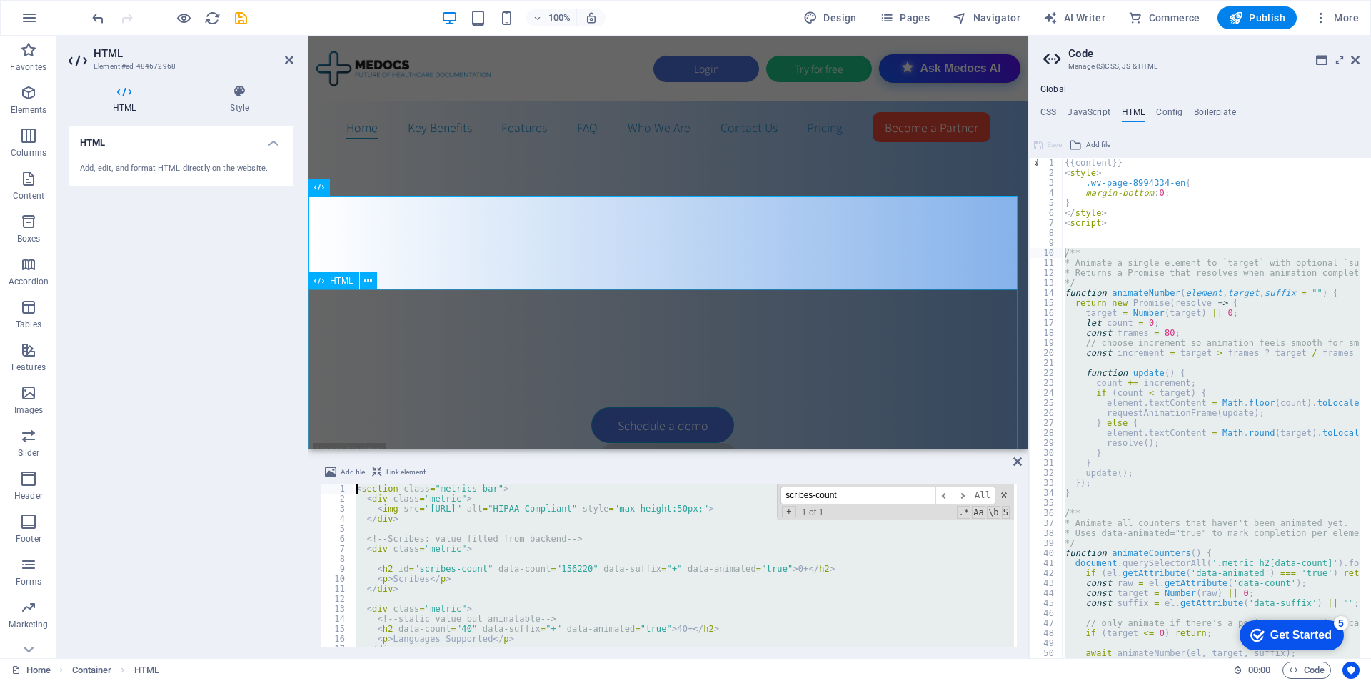
drag, startPoint x: 722, startPoint y: 643, endPoint x: 336, endPoint y: 441, distance: 436.4
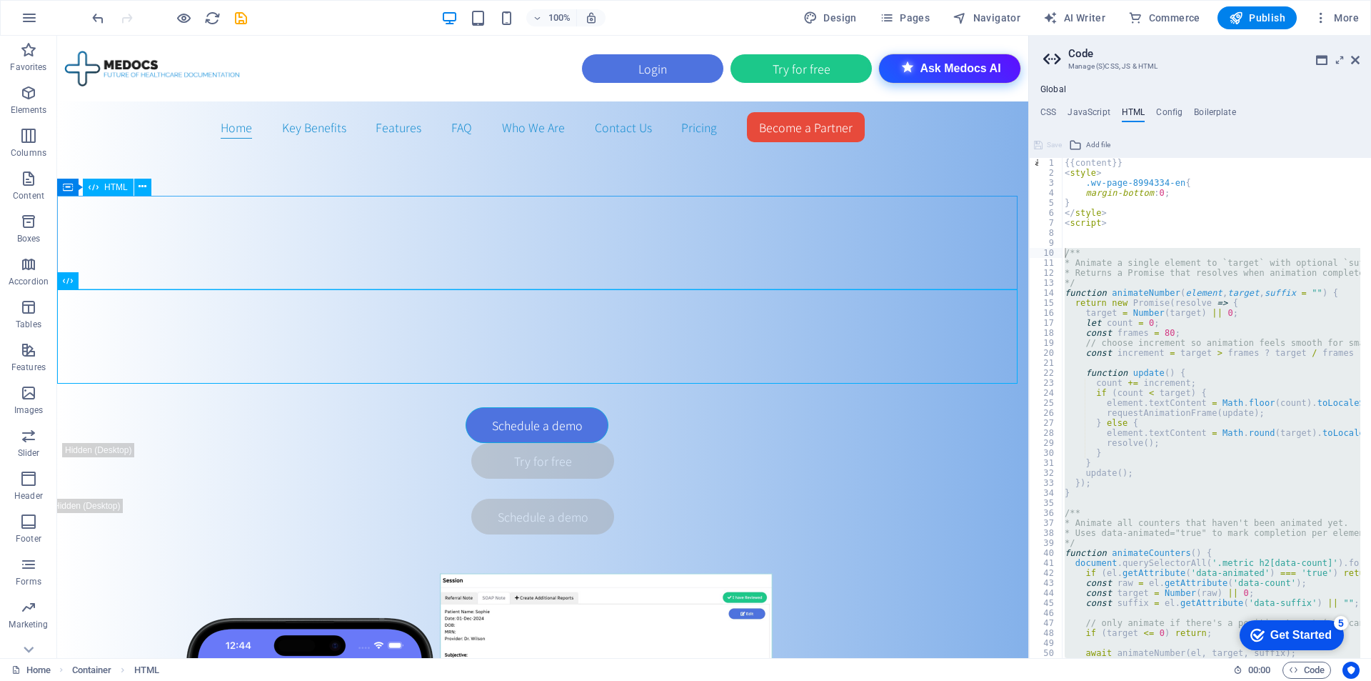
click at [106, 188] on span "HTML" at bounding box center [116, 187] width 24 height 9
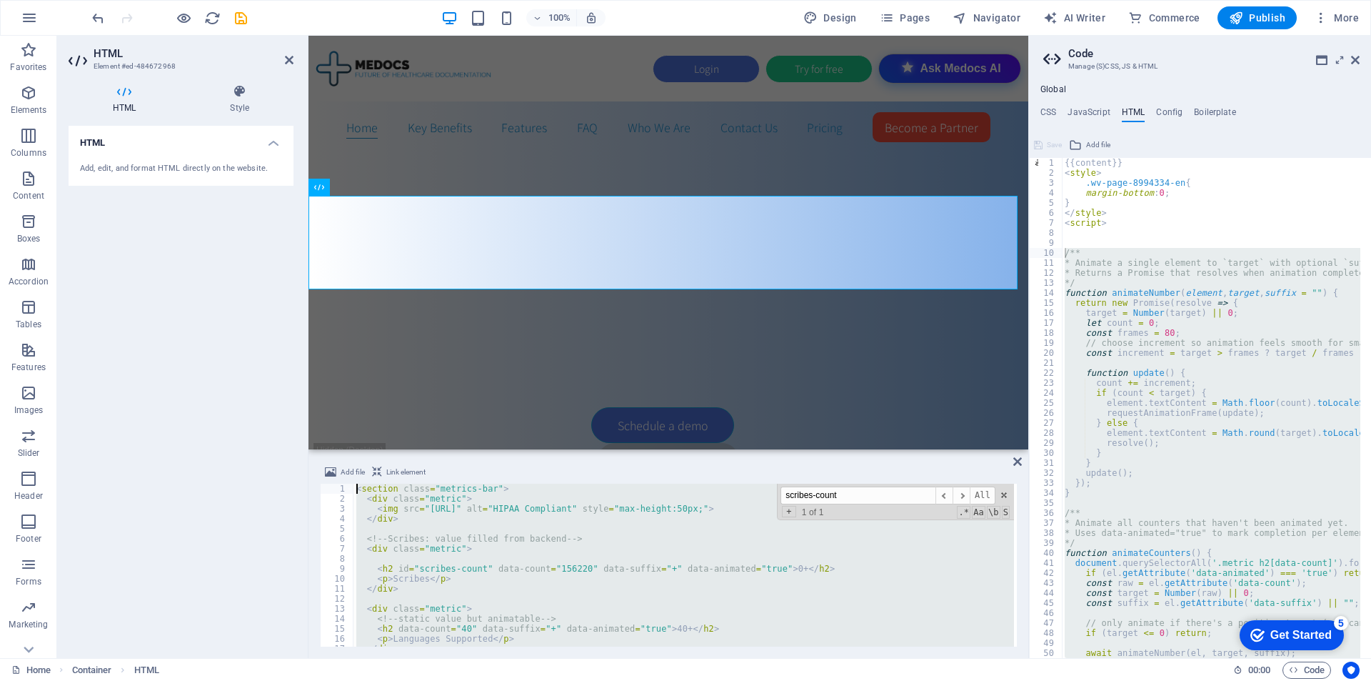
click at [543, 585] on div "< section class = "metrics-bar" > < div class = "metric" > < img src = "[URL]" …" at bounding box center [684, 564] width 661 height 163
type textarea "</div>"
drag, startPoint x: 720, startPoint y: 558, endPoint x: 355, endPoint y: 427, distance: 387.6
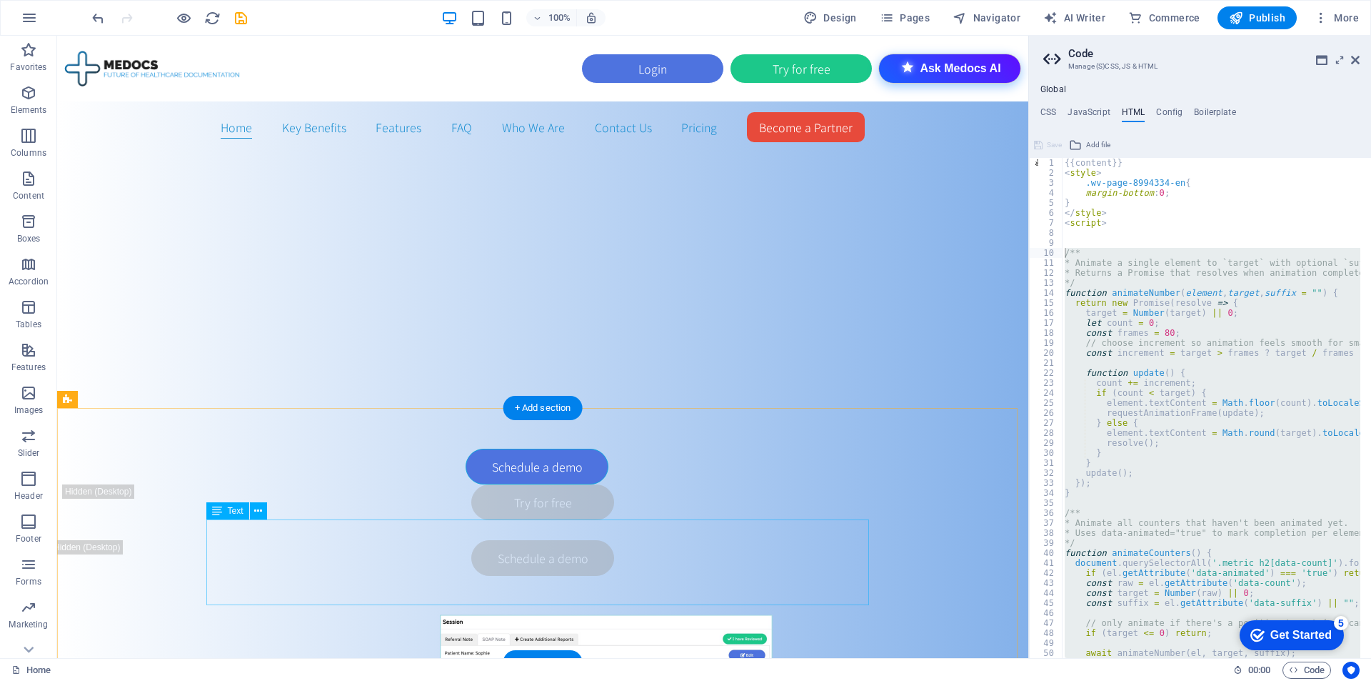
scroll to position [646, 0]
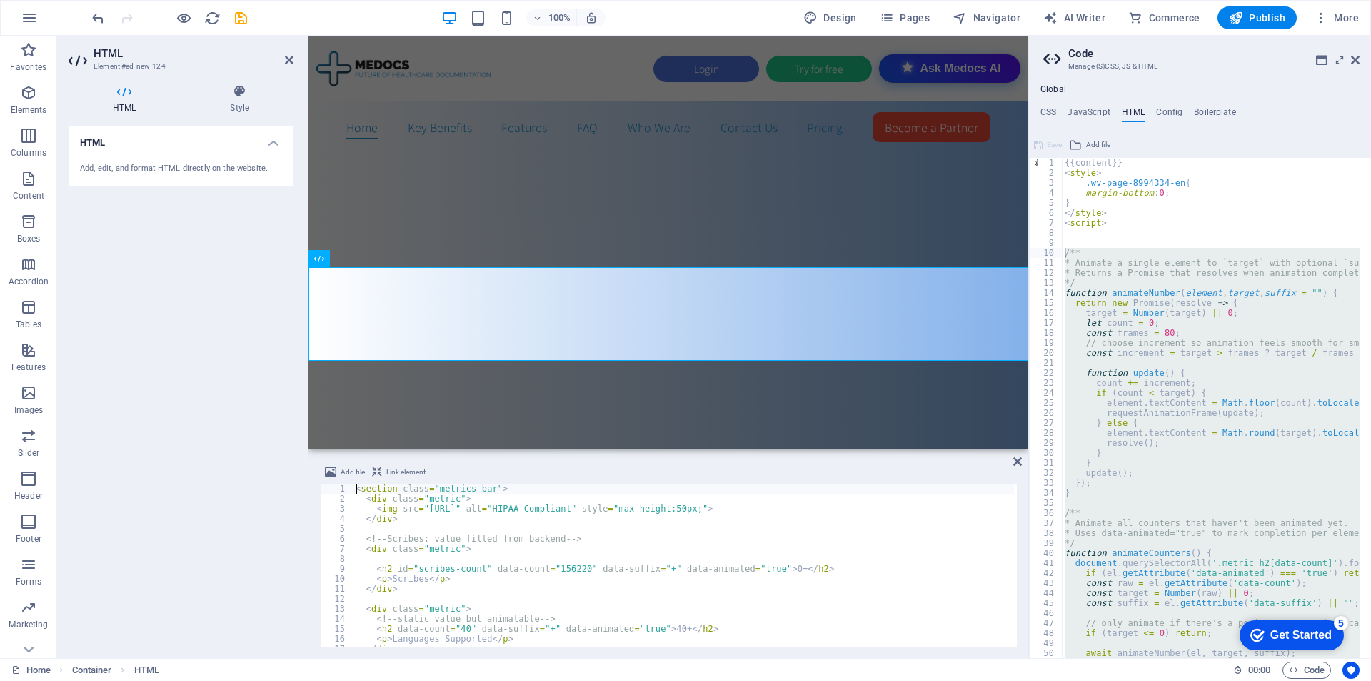
click at [450, 532] on div "< section class = "metrics-bar" > < div class = "metric" > < img src = "[URL]" …" at bounding box center [683, 574] width 661 height 183
click at [355, 493] on div "< section class = "metrics-bar" > < div class = "metric" > < img src = "[URL]" …" at bounding box center [683, 574] width 661 height 183
type textarea "<section class="metrics-bar">"
click at [291, 63] on icon at bounding box center [289, 59] width 9 height 11
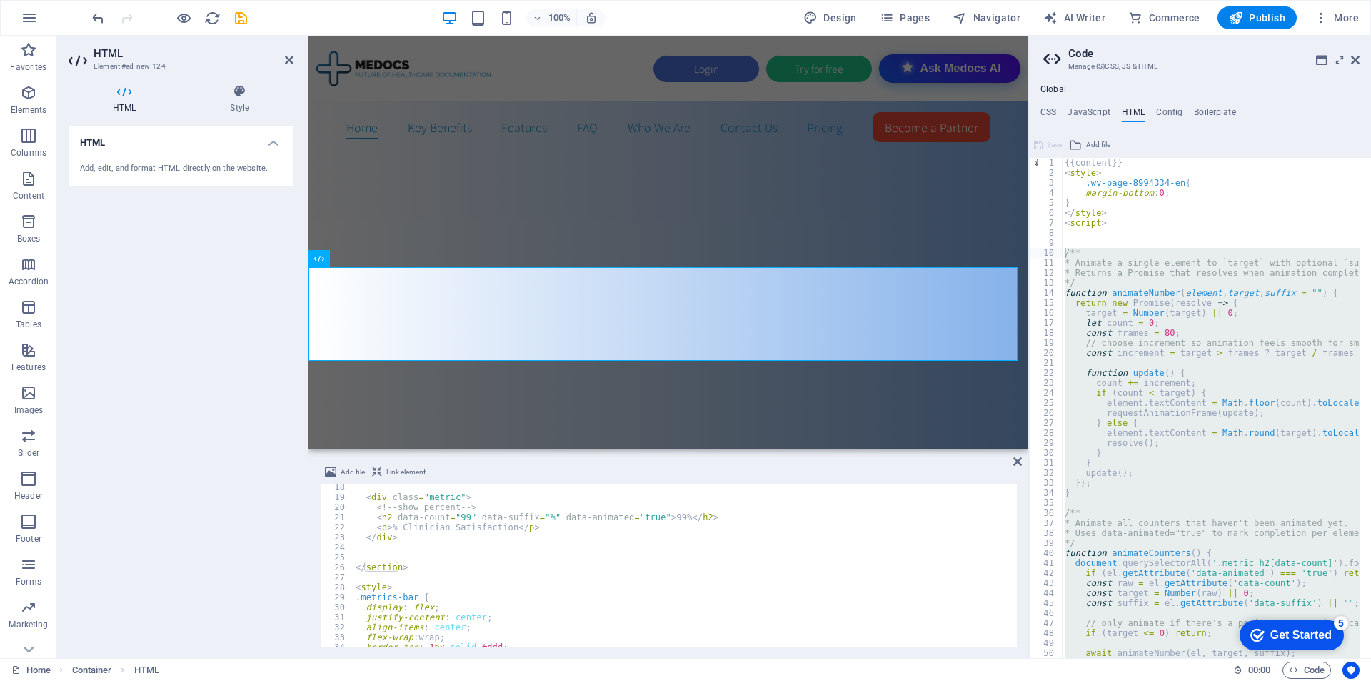
scroll to position [171, 0]
click at [428, 563] on div "< div class = "metric" > <!-- show percent --> < h2 data-count = "99" data-suff…" at bounding box center [683, 573] width 661 height 183
type textarea "</section>"
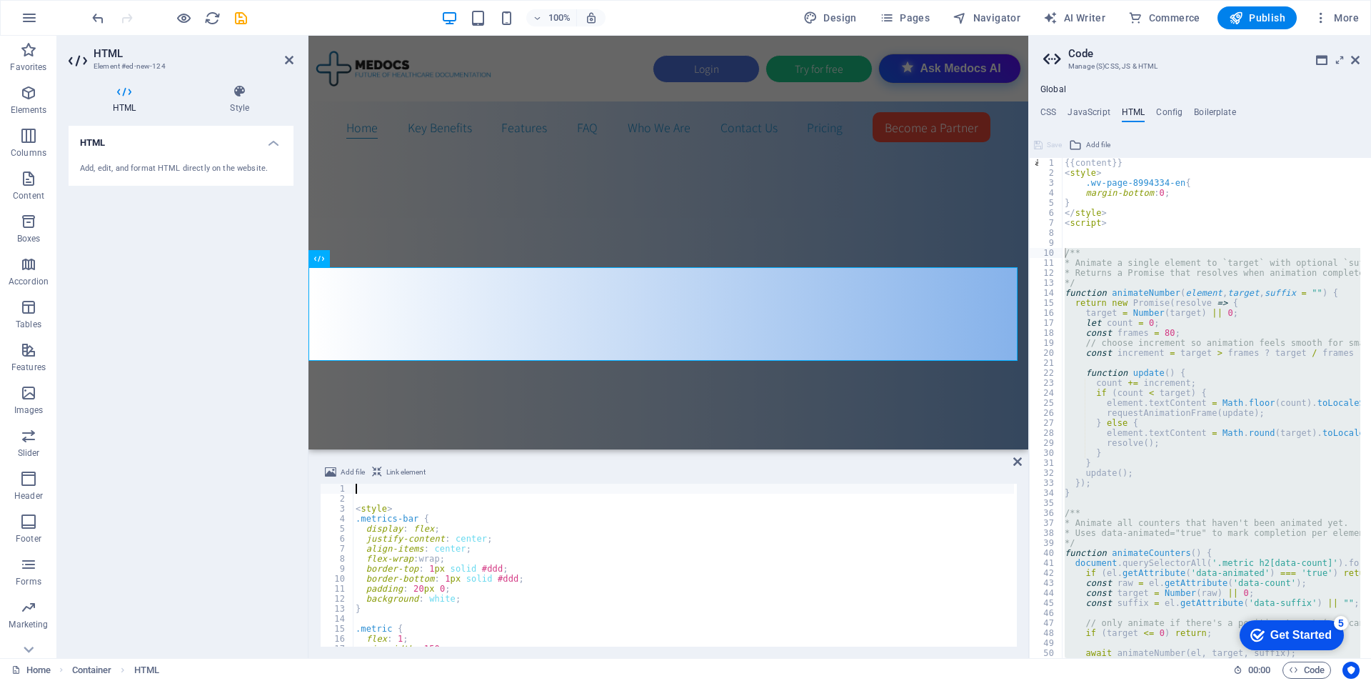
scroll to position [0, 0]
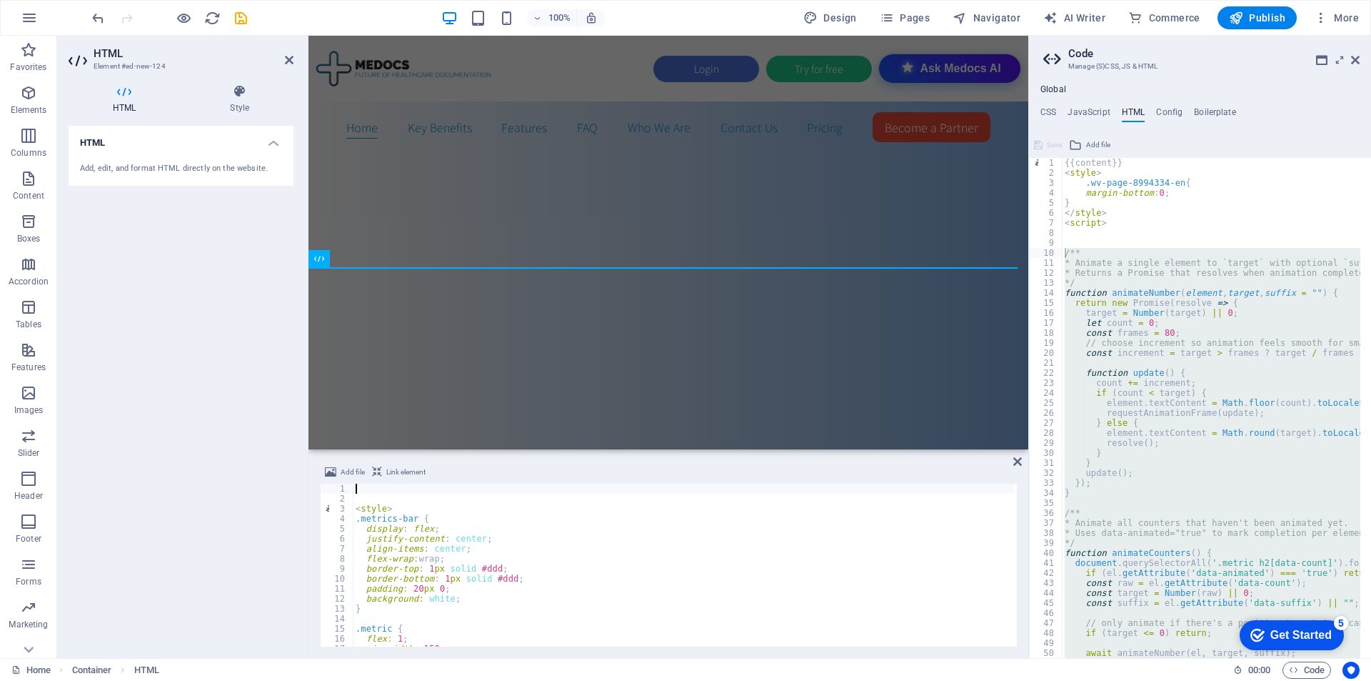
type textarea "</section>"
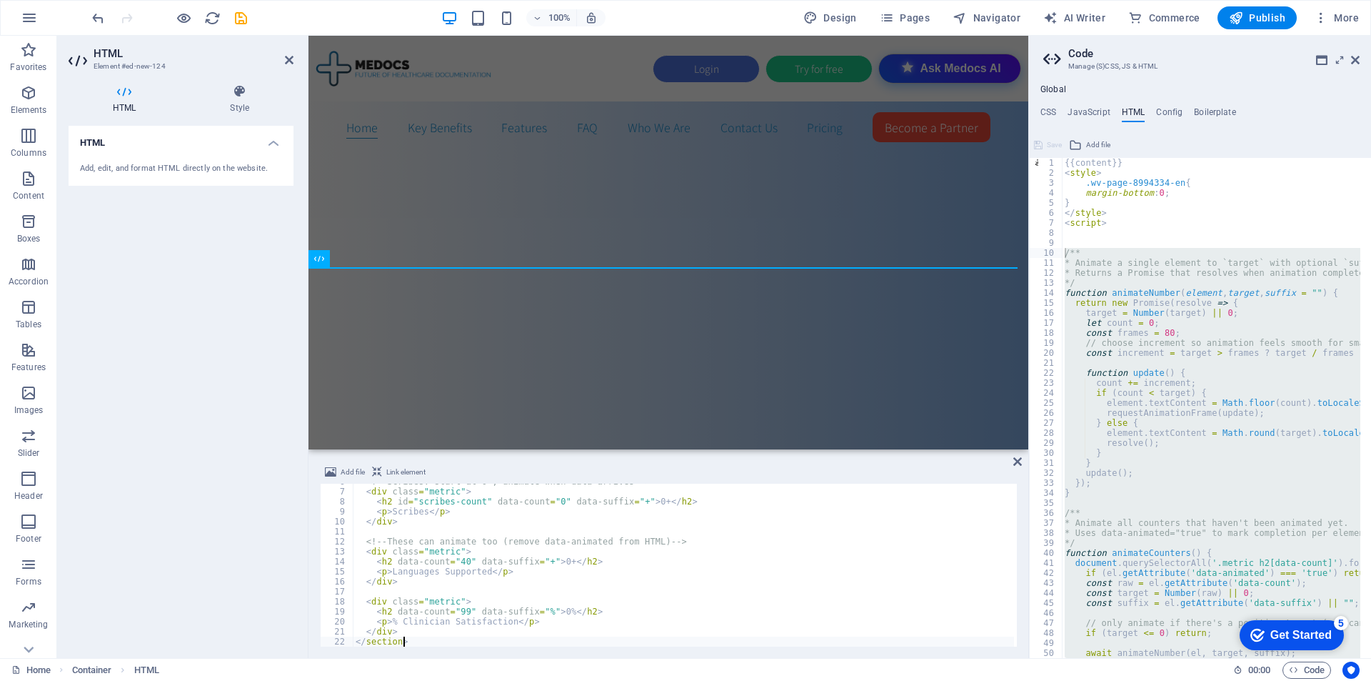
scroll to position [57, 0]
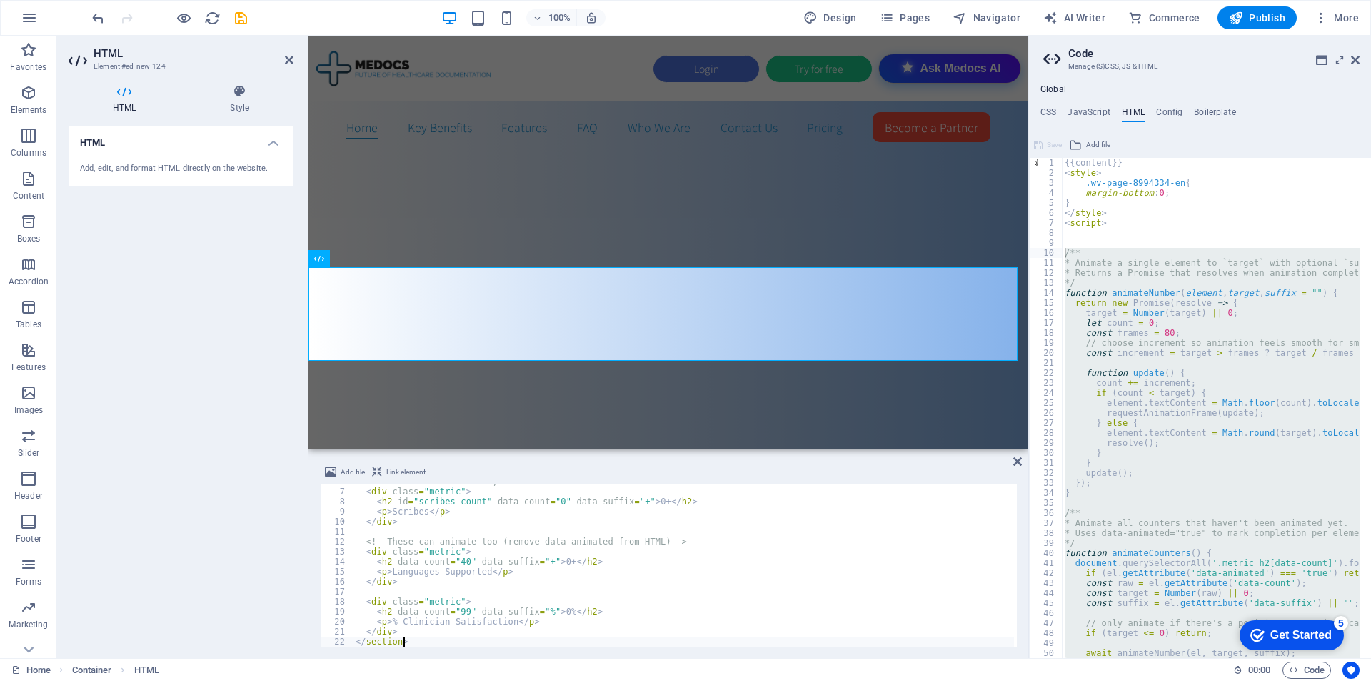
click at [1081, 270] on div "{{content}} < style > .wv-page-8994334-en { margin-bottom : 0 ; } </ style > < …" at bounding box center [1211, 408] width 299 height 500
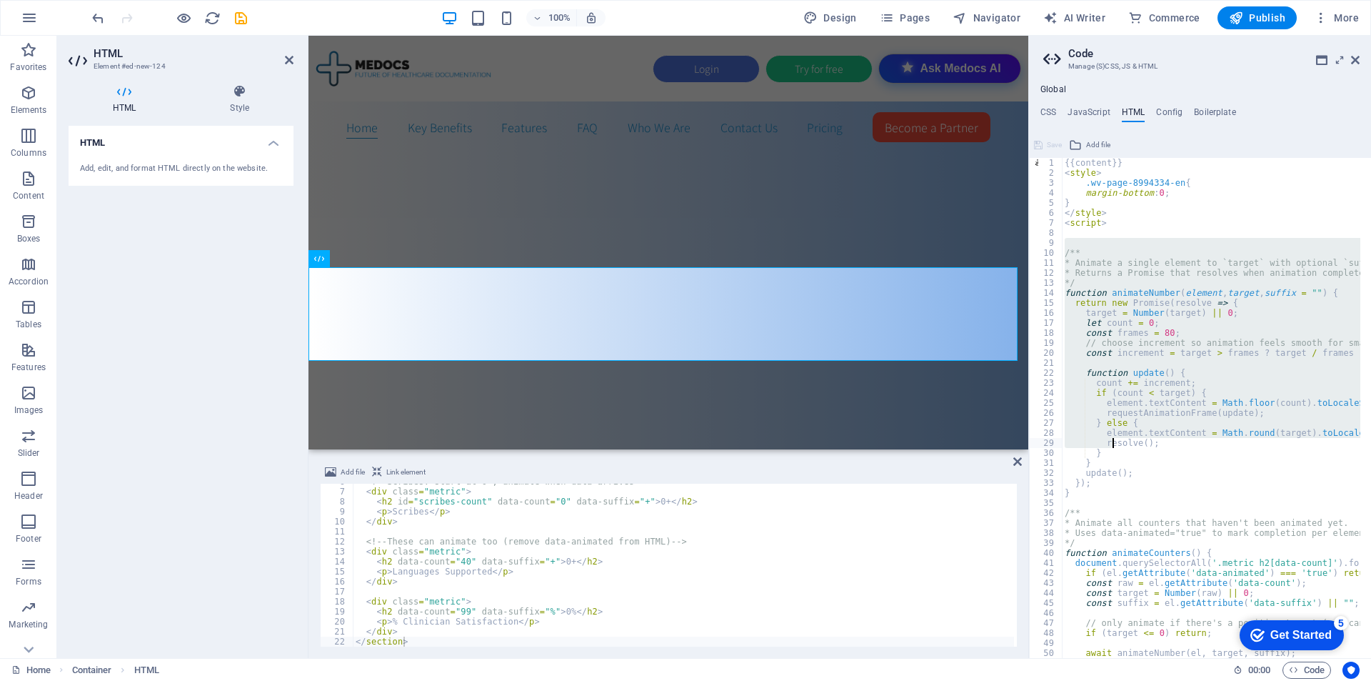
drag, startPoint x: 1073, startPoint y: 242, endPoint x: 1113, endPoint y: 466, distance: 227.0
click at [1115, 446] on div "{{content}} < style > .wv-page-8994334-en { margin-bottom : 0 ; } </ style > < …" at bounding box center [1382, 412] width 641 height 509
type textarea "element.textContent = Math.round(target).toLocaleString() + suffix; resolve();"
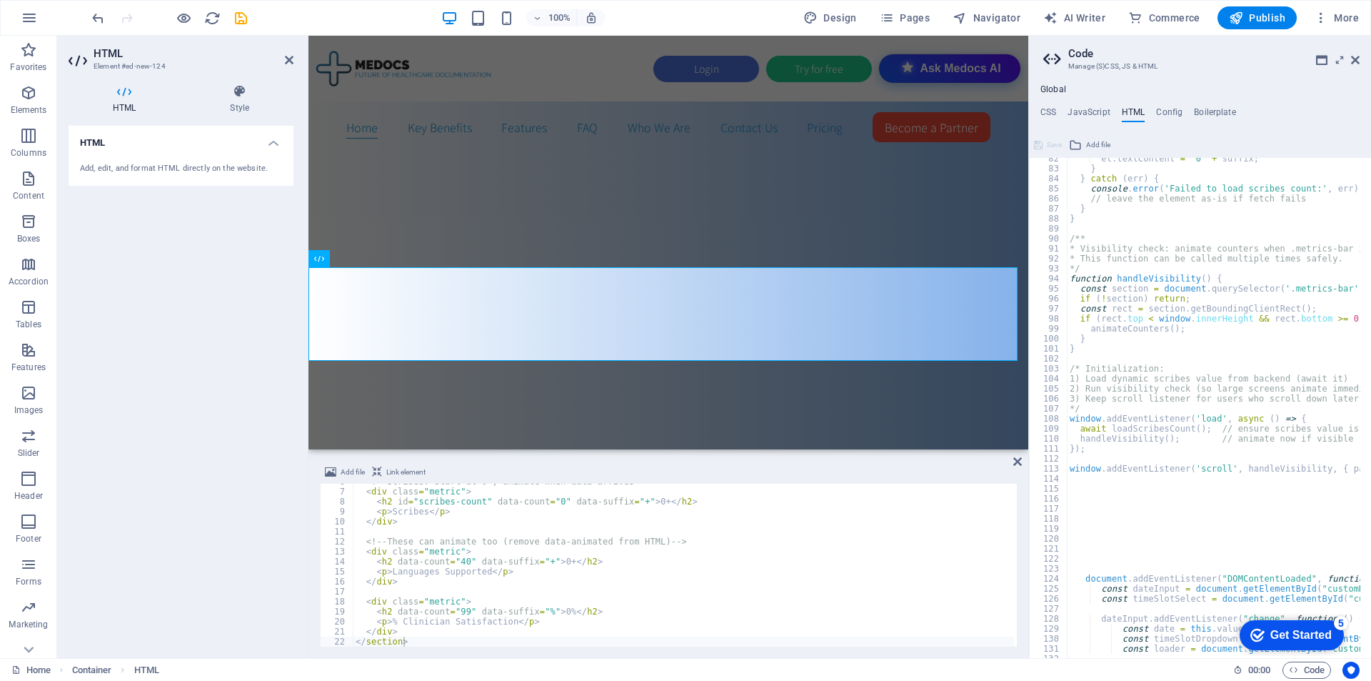
scroll to position [814, 0]
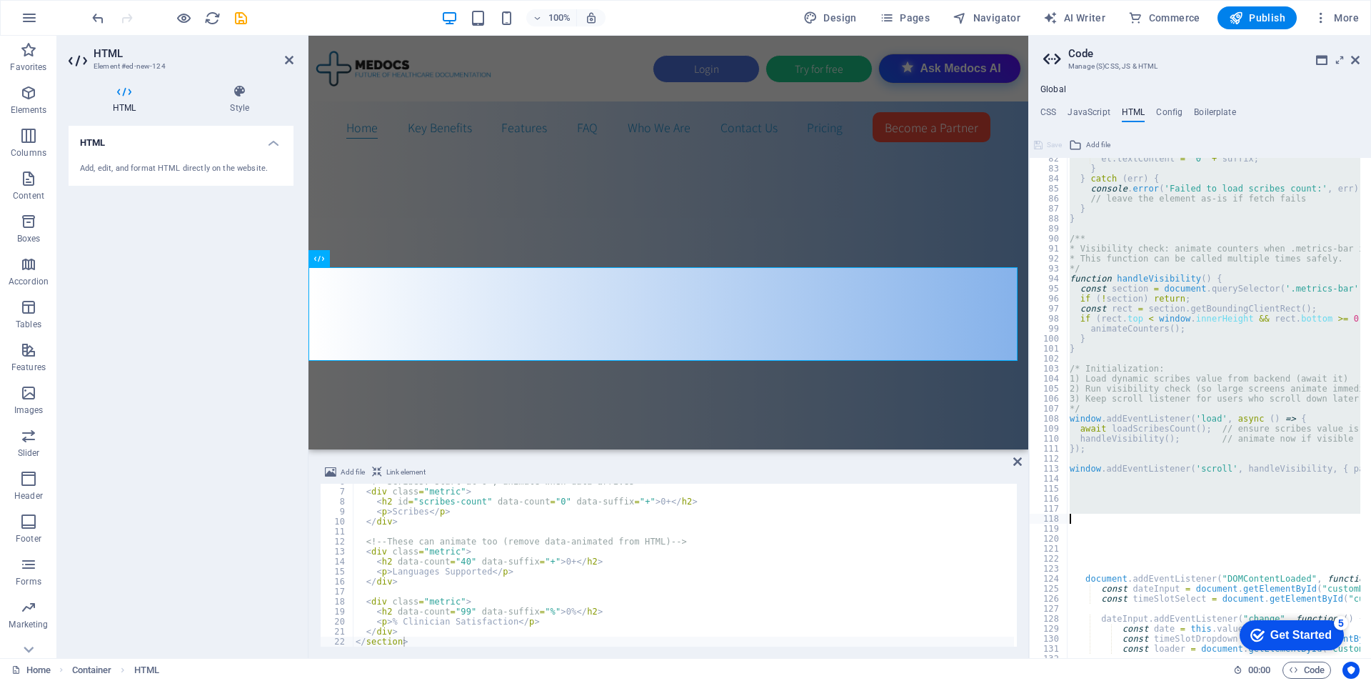
click at [1219, 516] on div "el . textContent = '0' + suffix ; } } catch ( err ) { console . error ( 'Failed…" at bounding box center [1387, 408] width 641 height 509
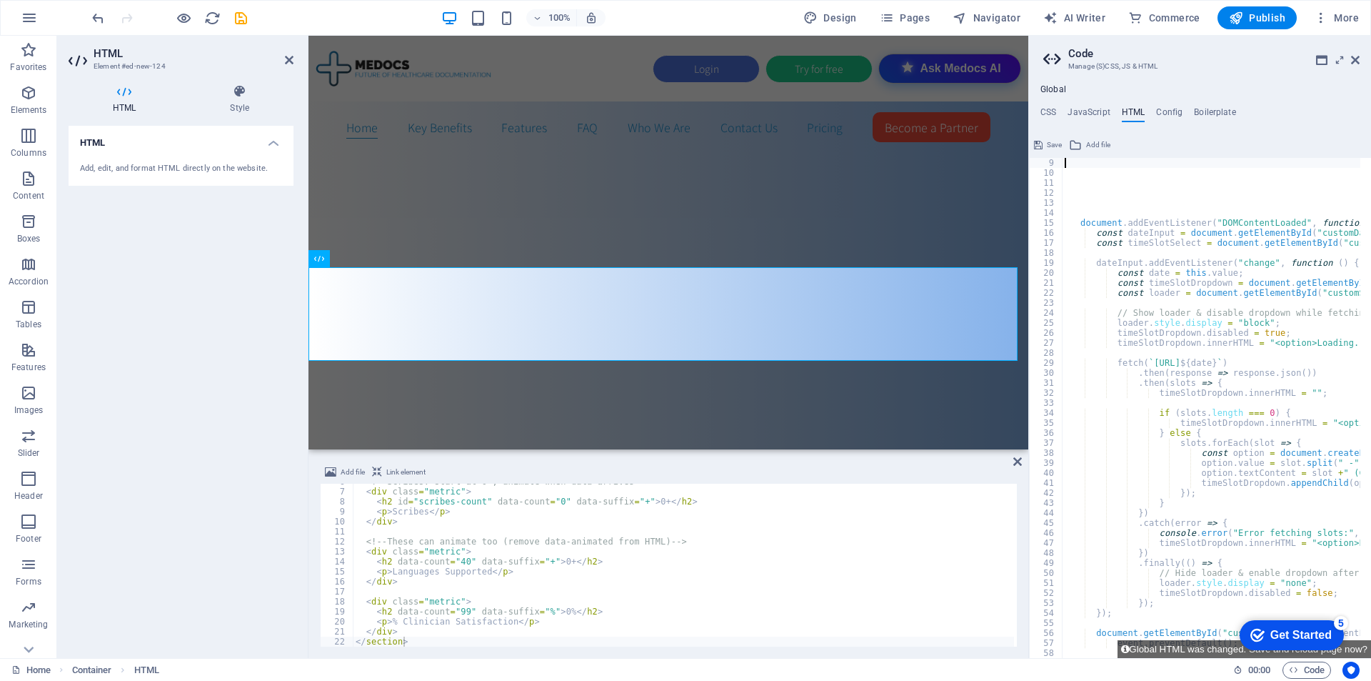
scroll to position [0, 0]
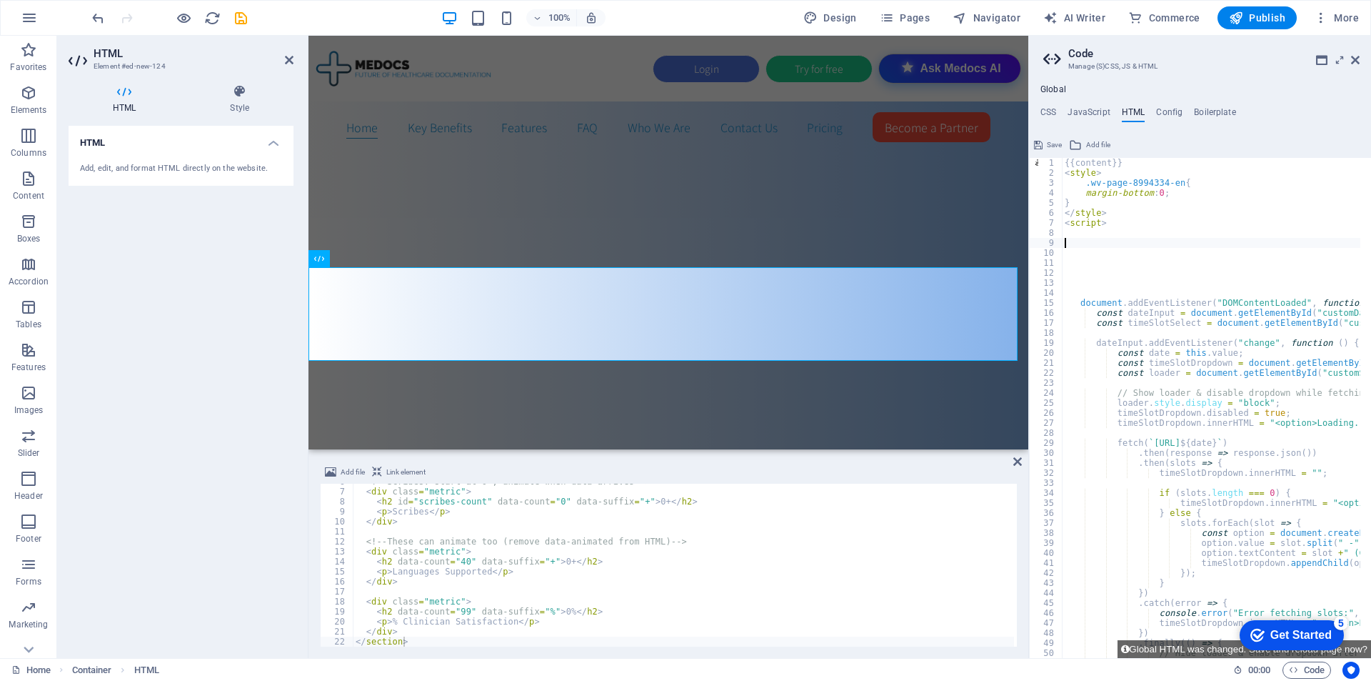
paste textarea "window.addEventListener('resize', handleVisibility);"
type textarea "window.addEventListener('resize', handleVisibility);"
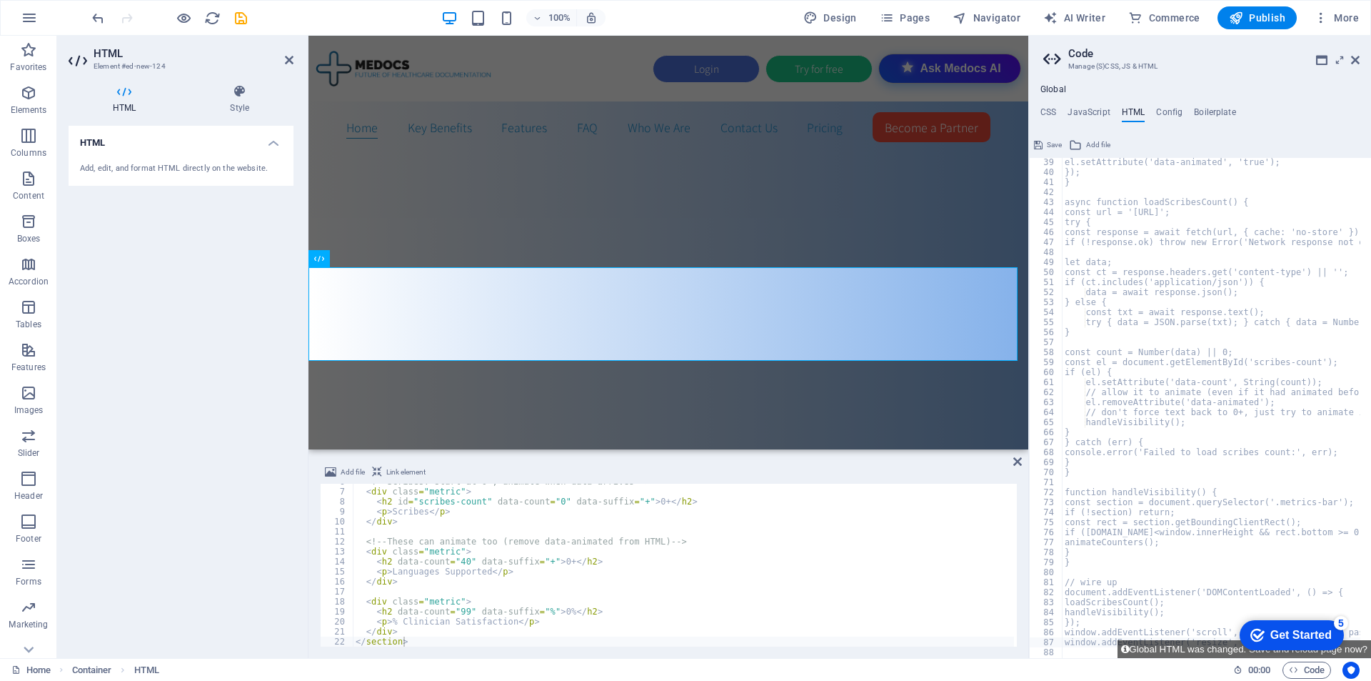
scroll to position [381, 0]
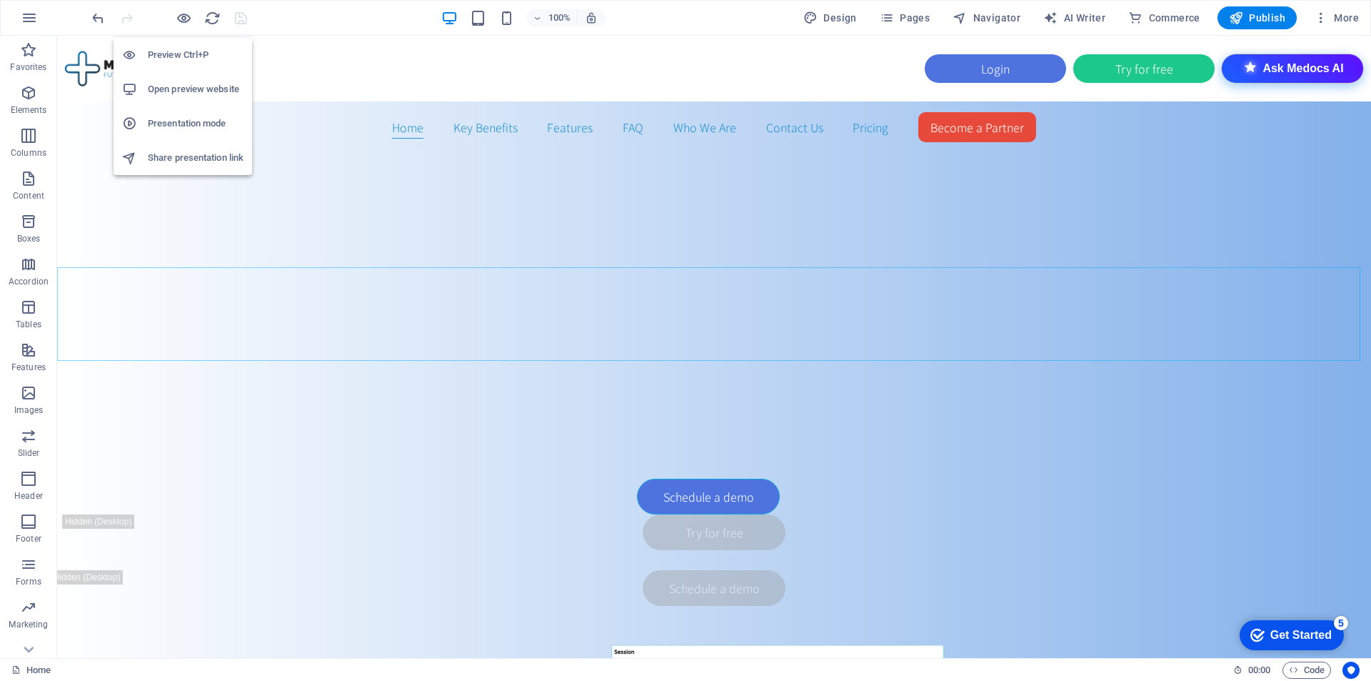
click at [193, 86] on h6 "Open preview website" at bounding box center [196, 89] width 96 height 17
click at [1274, 12] on span "Publish" at bounding box center [1257, 18] width 56 height 14
